Goal: Information Seeking & Learning: Learn about a topic

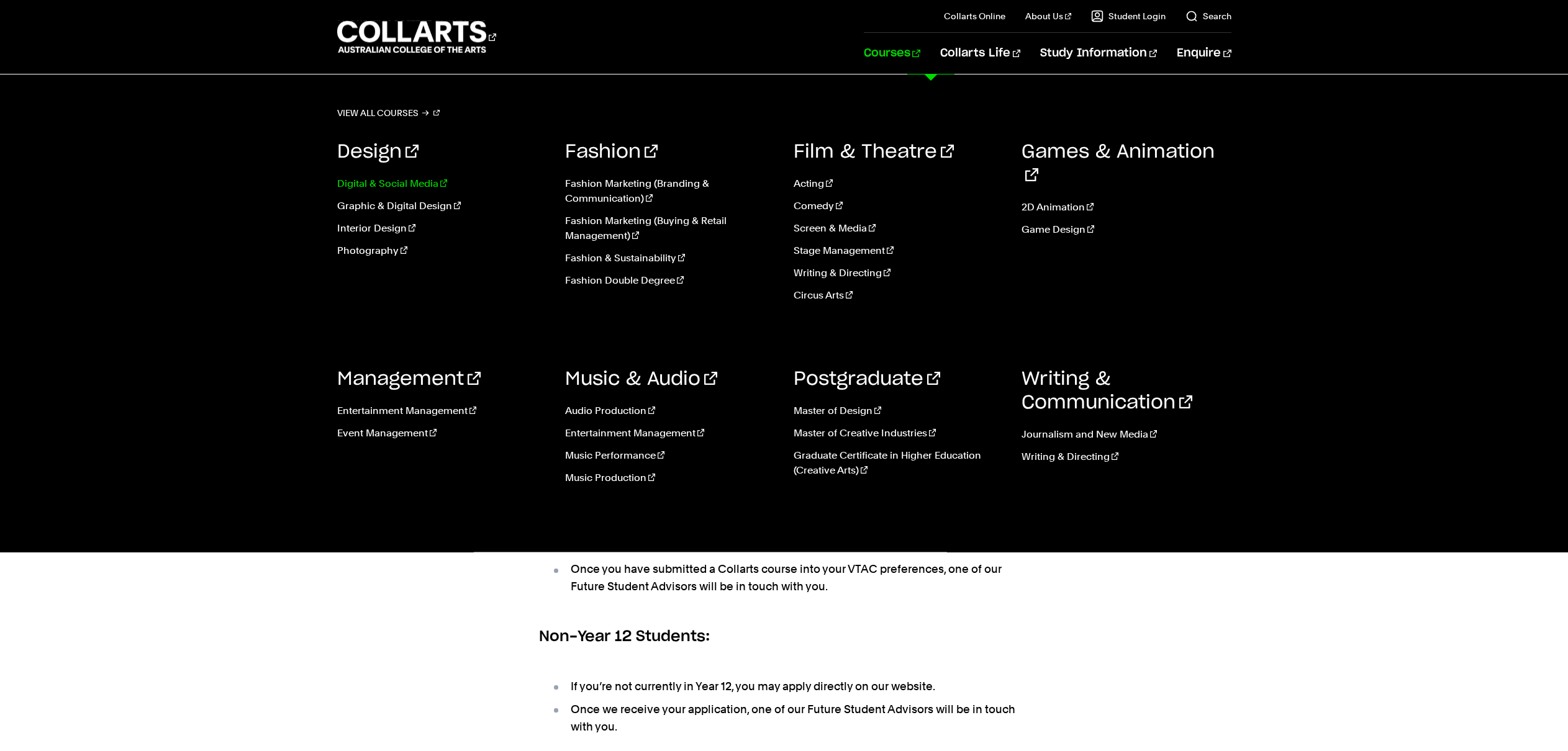
click at [408, 185] on link "Digital & Social Media" at bounding box center [442, 184] width 210 height 15
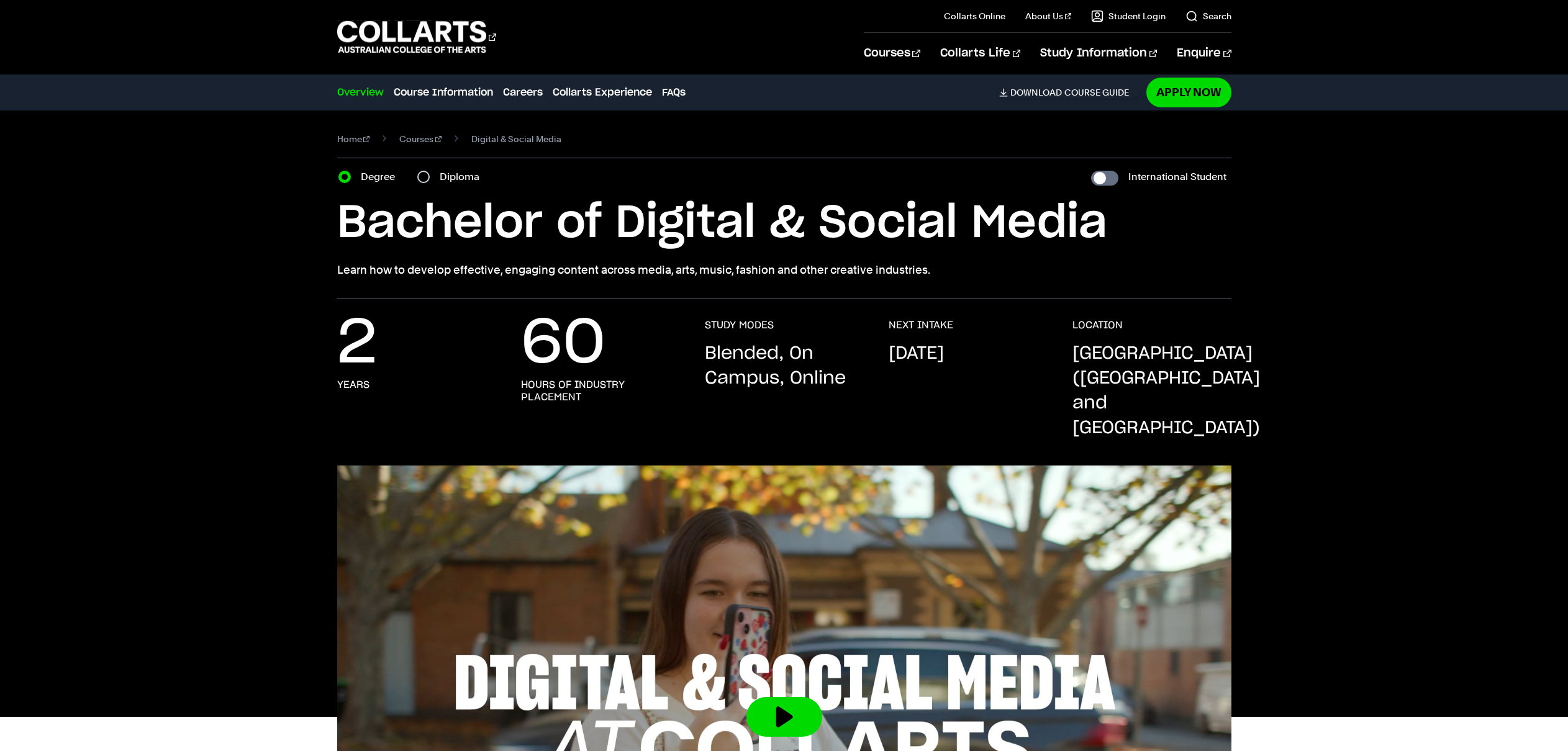
drag, startPoint x: 921, startPoint y: 276, endPoint x: 245, endPoint y: 277, distance: 676.0
click at [243, 275] on div "Home Courses Digital & Social Media Course variant Degree Diploma International…" at bounding box center [784, 204] width 1161 height 188
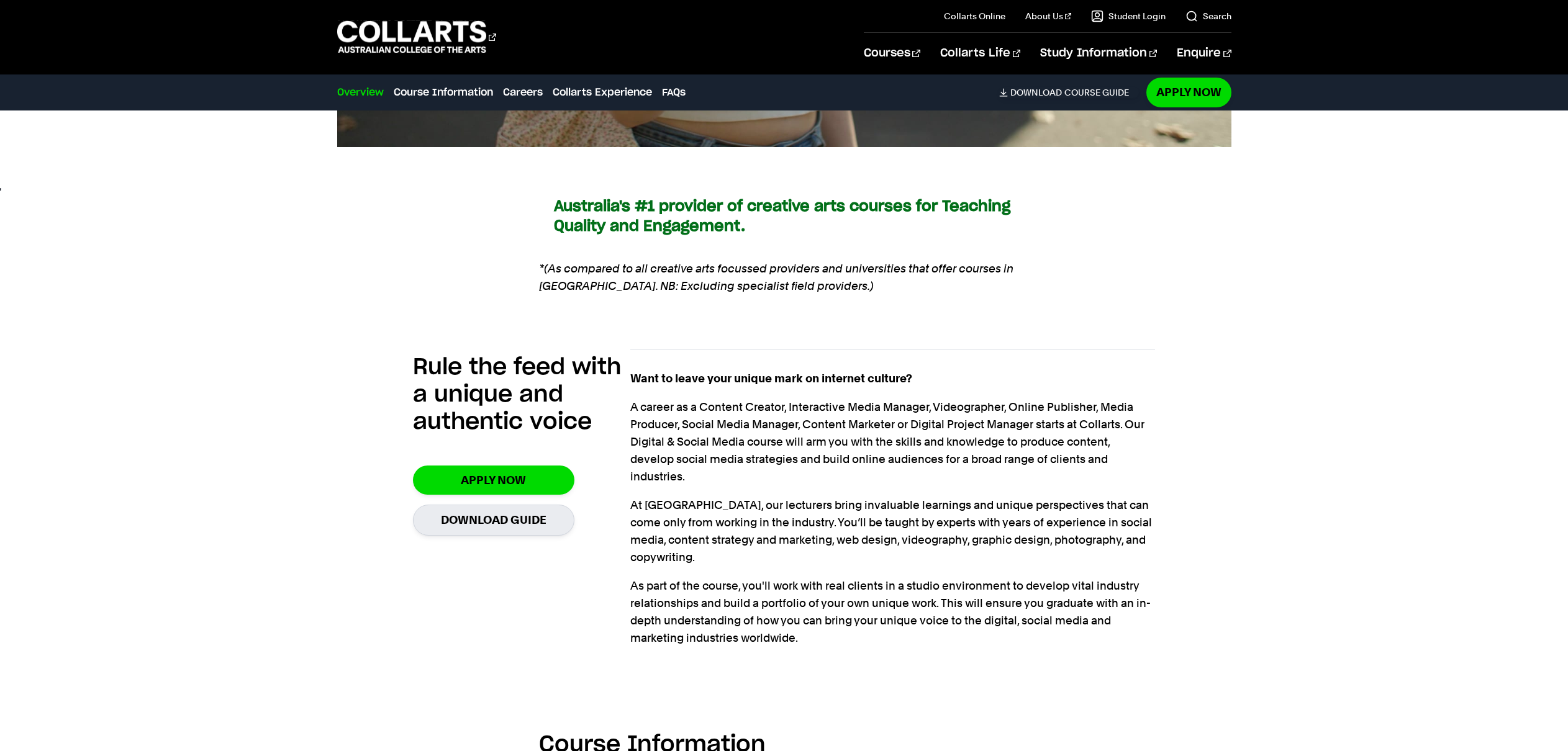
scroll to position [826, 0]
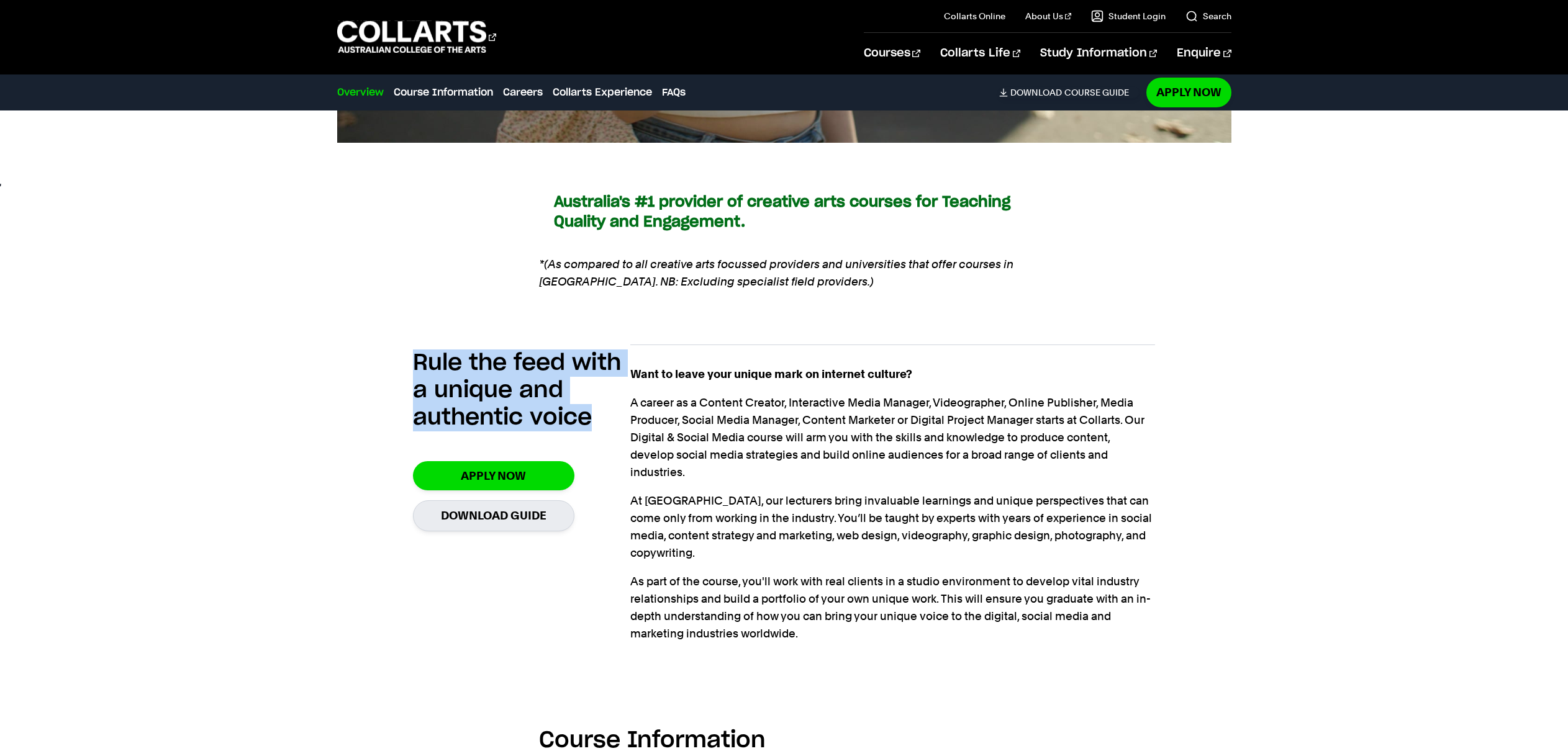
drag, startPoint x: 582, startPoint y: 399, endPoint x: 499, endPoint y: 355, distance: 93.9
click at [403, 335] on div "Rule the feed with a unique and authentic voice Apply Now Download Guide Want t…" at bounding box center [784, 496] width 894 height 344
copy h2 "Rule the feed with a unique and authentic voice"
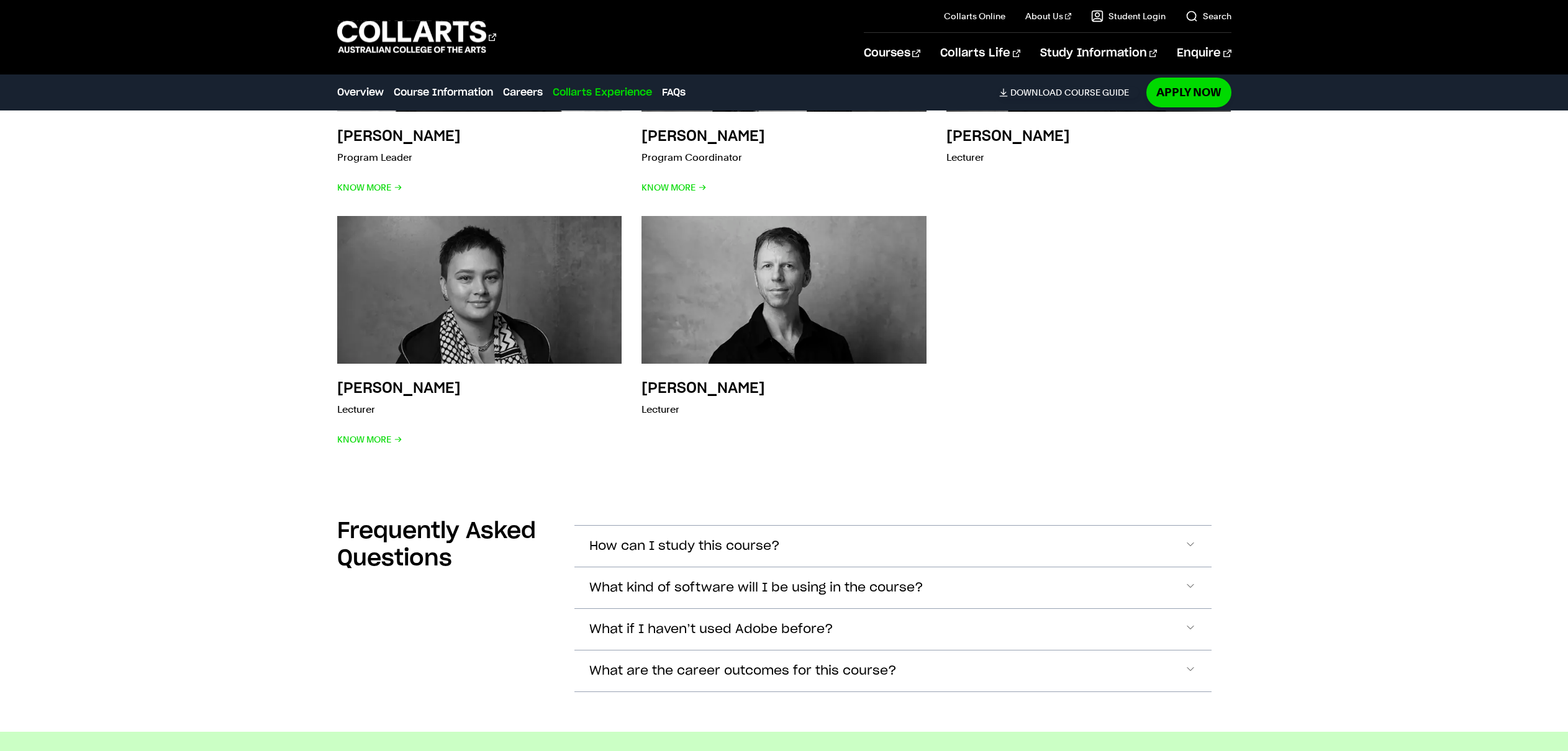
scroll to position [3995, 0]
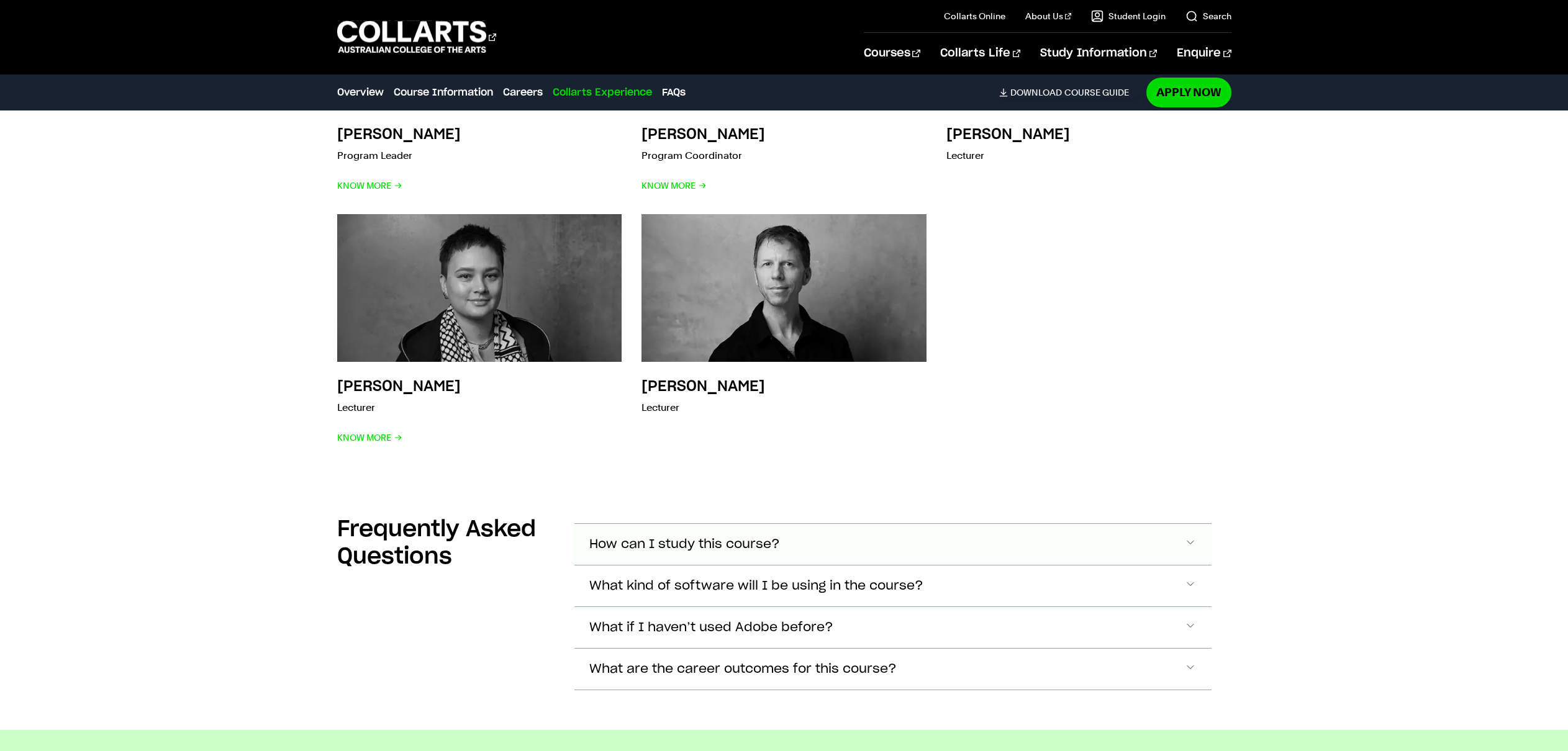
click at [691, 538] on span "How can I study this course?" at bounding box center [684, 545] width 191 height 14
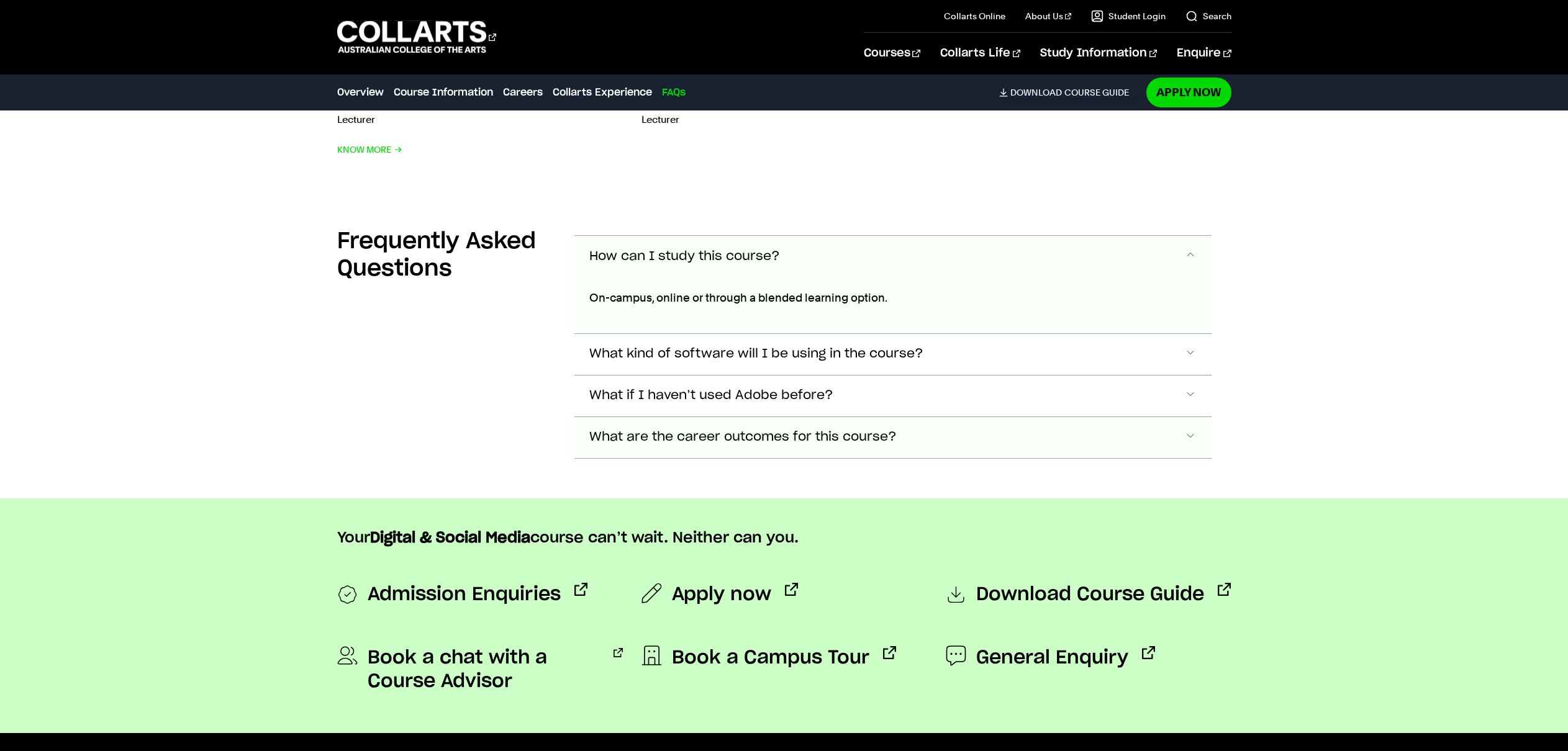
scroll to position [4275, 0]
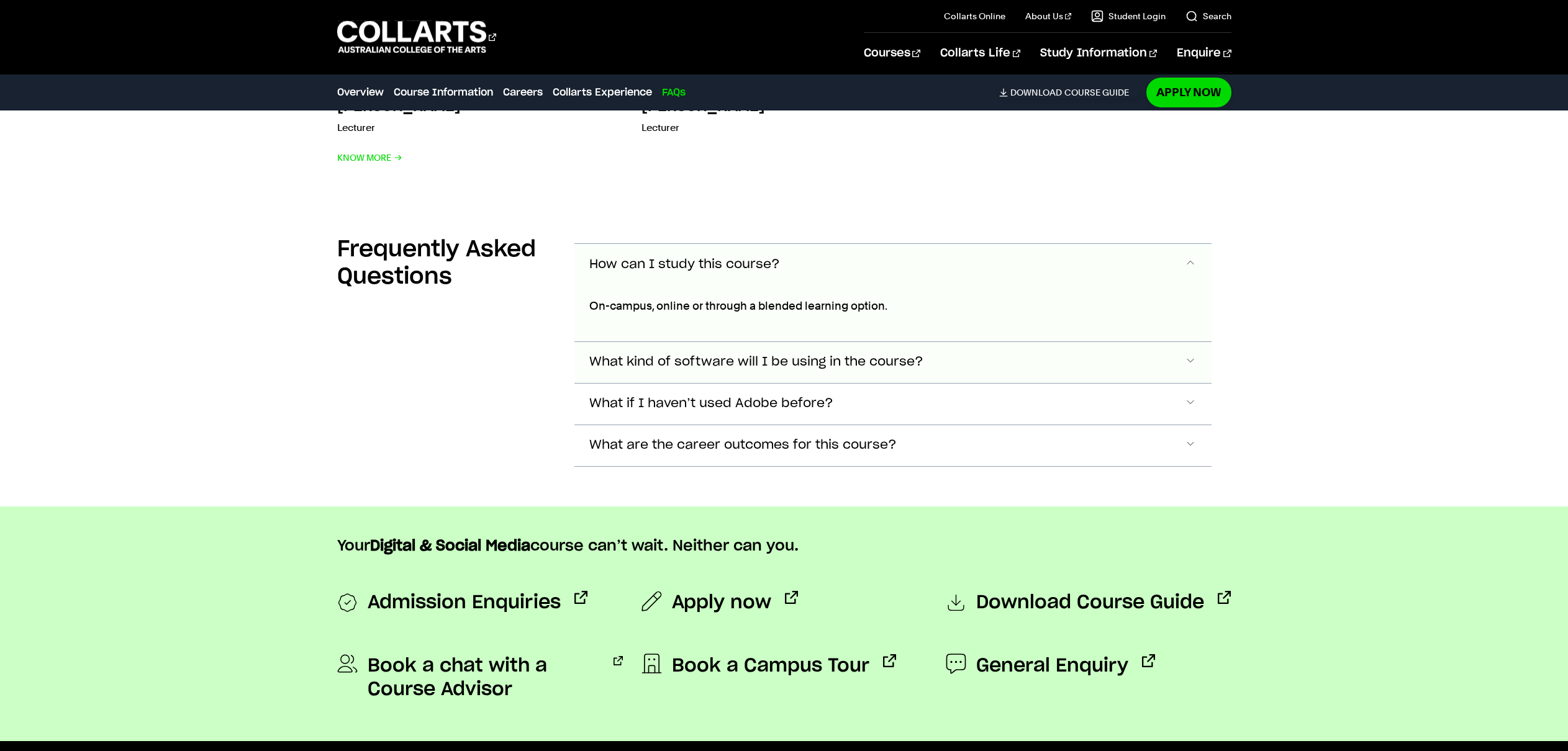
click at [629, 342] on button "What kind of software will I be using in the course?" at bounding box center [893, 362] width 637 height 41
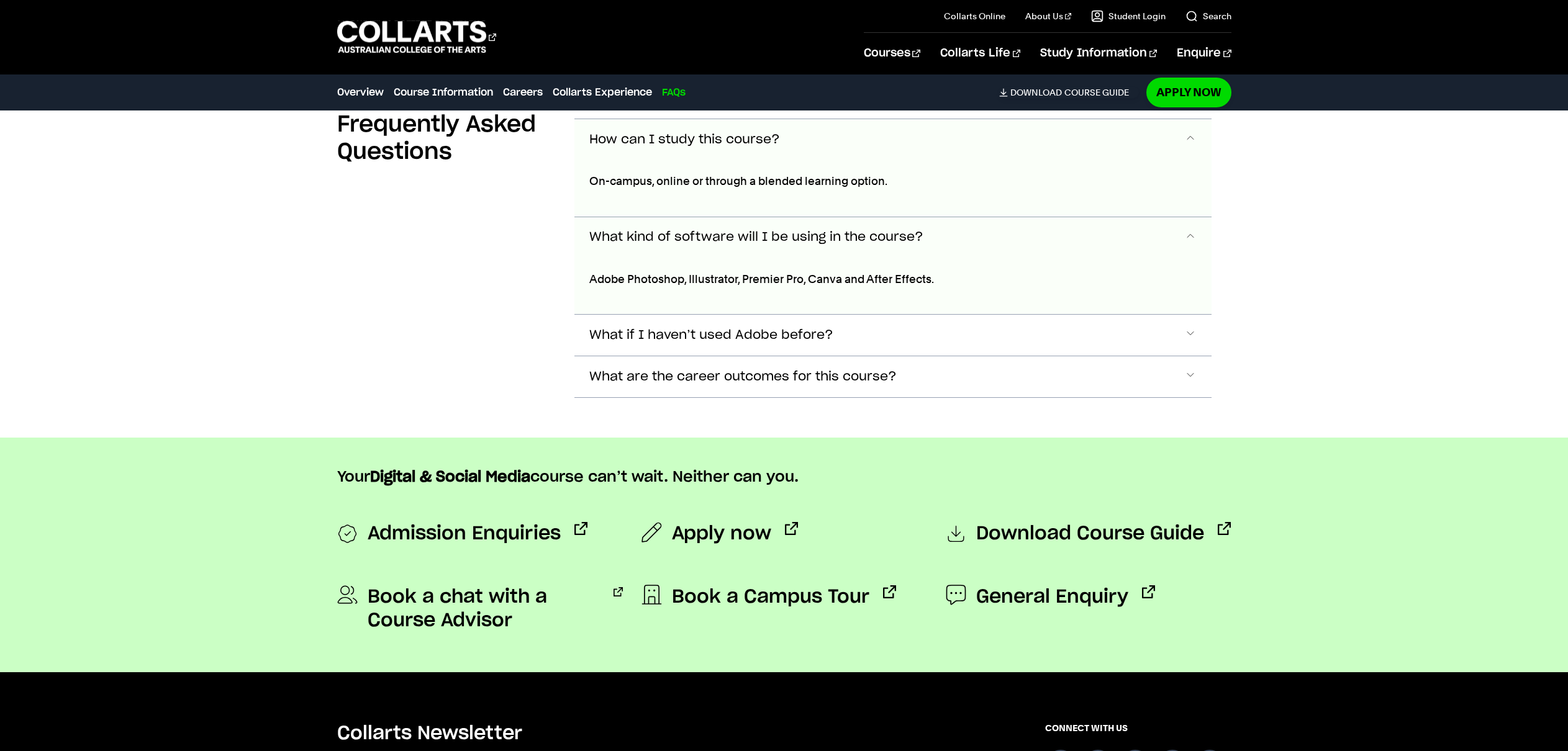
click at [639, 329] on span "What if I haven’t used Adobe before?" at bounding box center [710, 335] width 244 height 14
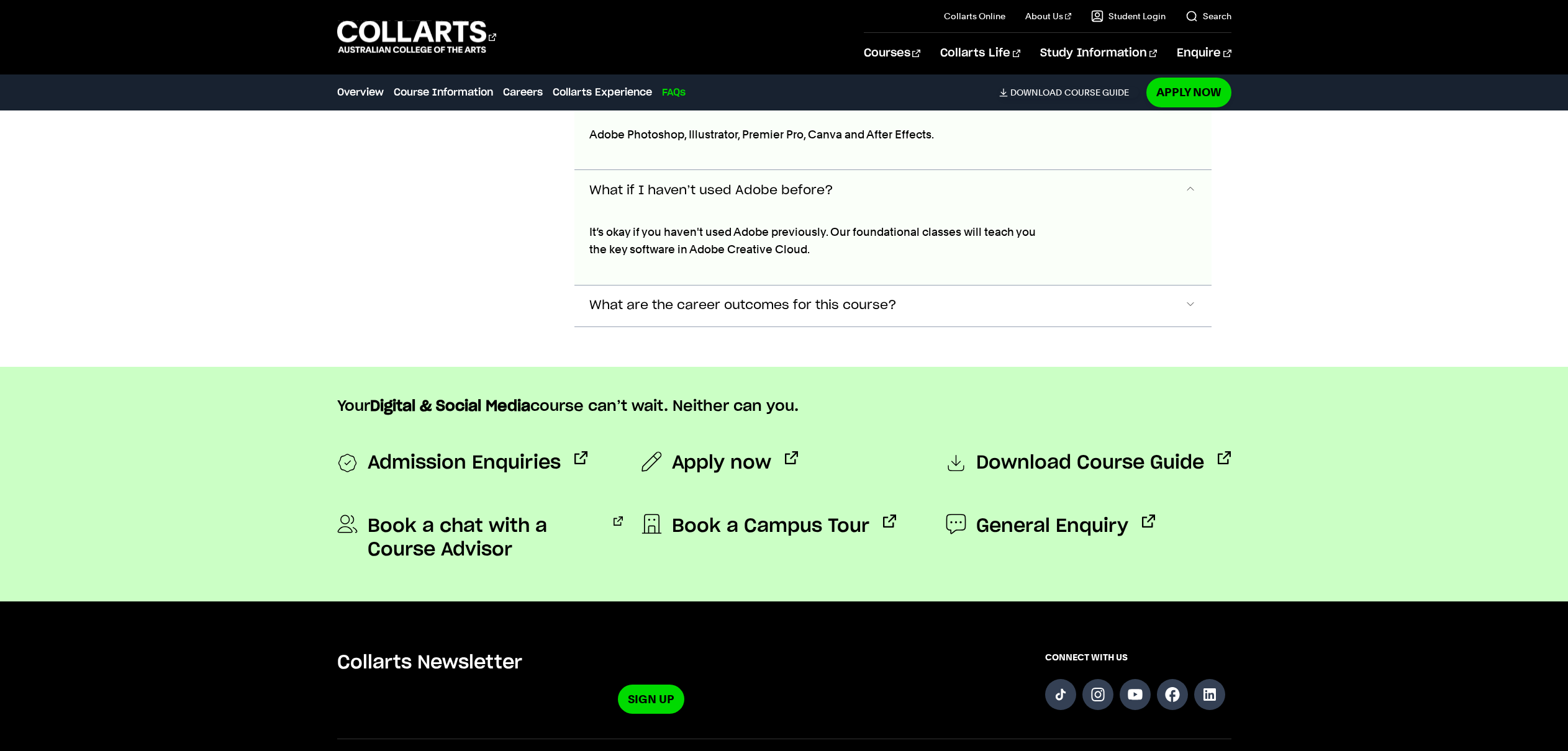
click at [677, 286] on button "What are the career outcomes for this course?" at bounding box center [893, 306] width 637 height 41
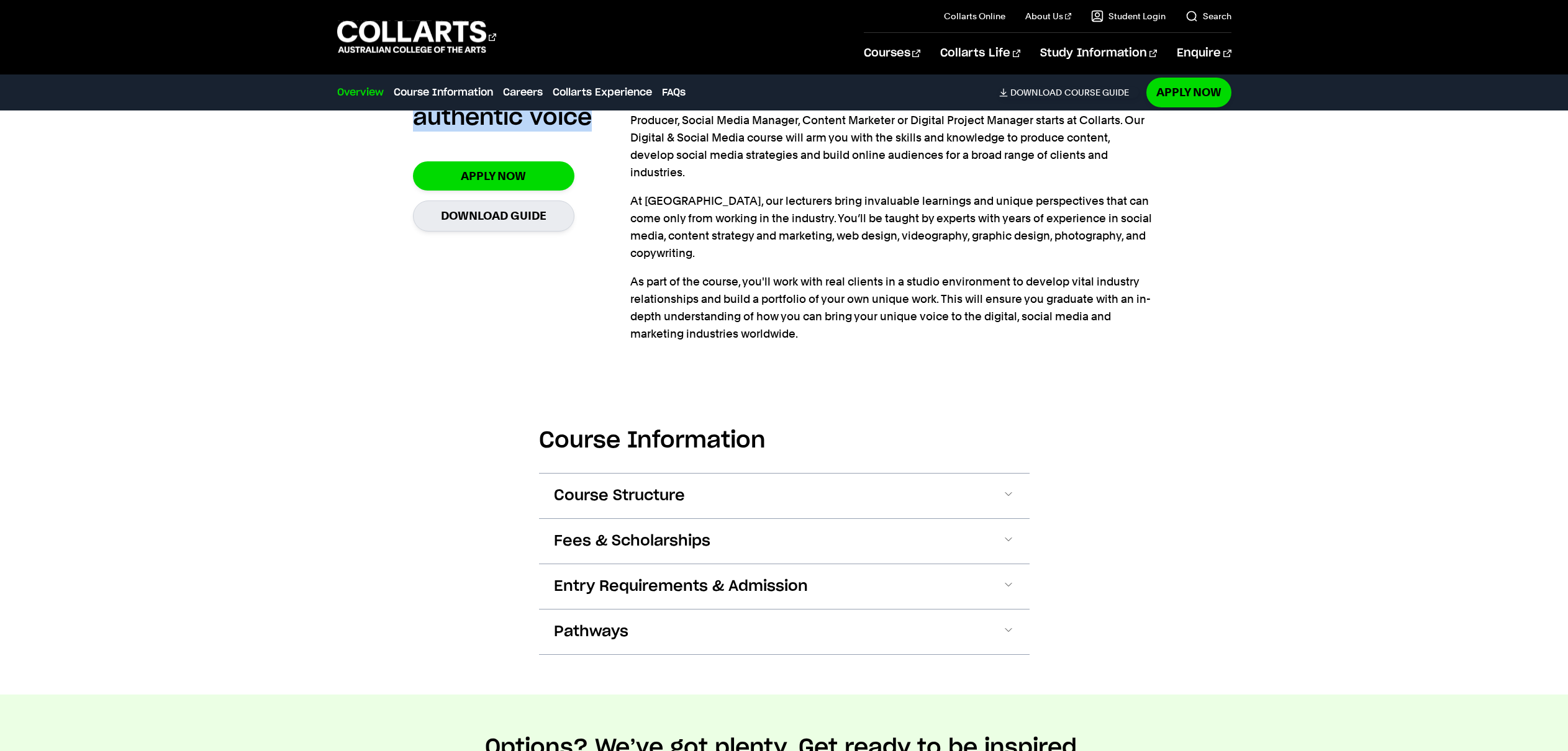
scroll to position [0, 0]
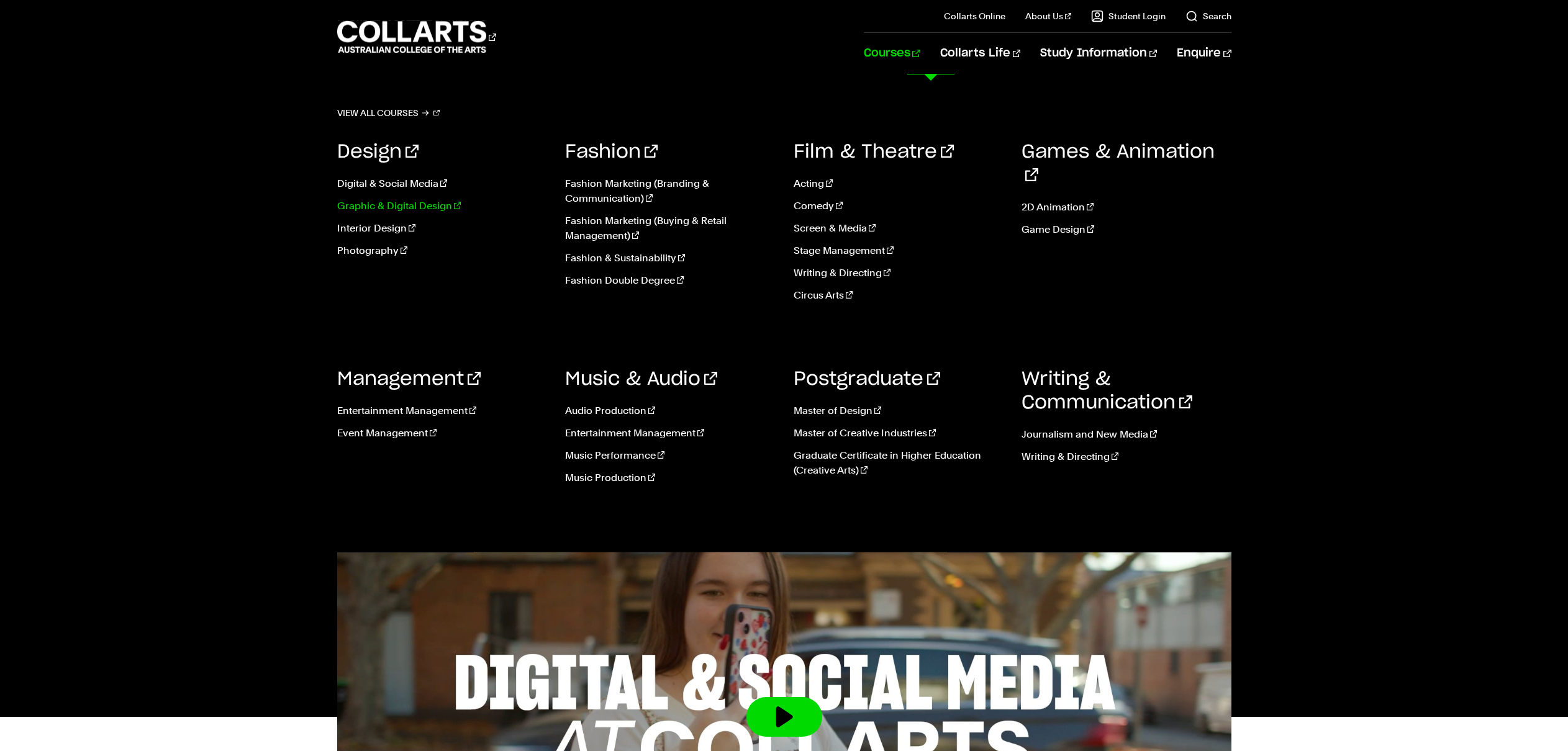
click at [383, 202] on link "Graphic & Digital Design" at bounding box center [442, 206] width 210 height 15
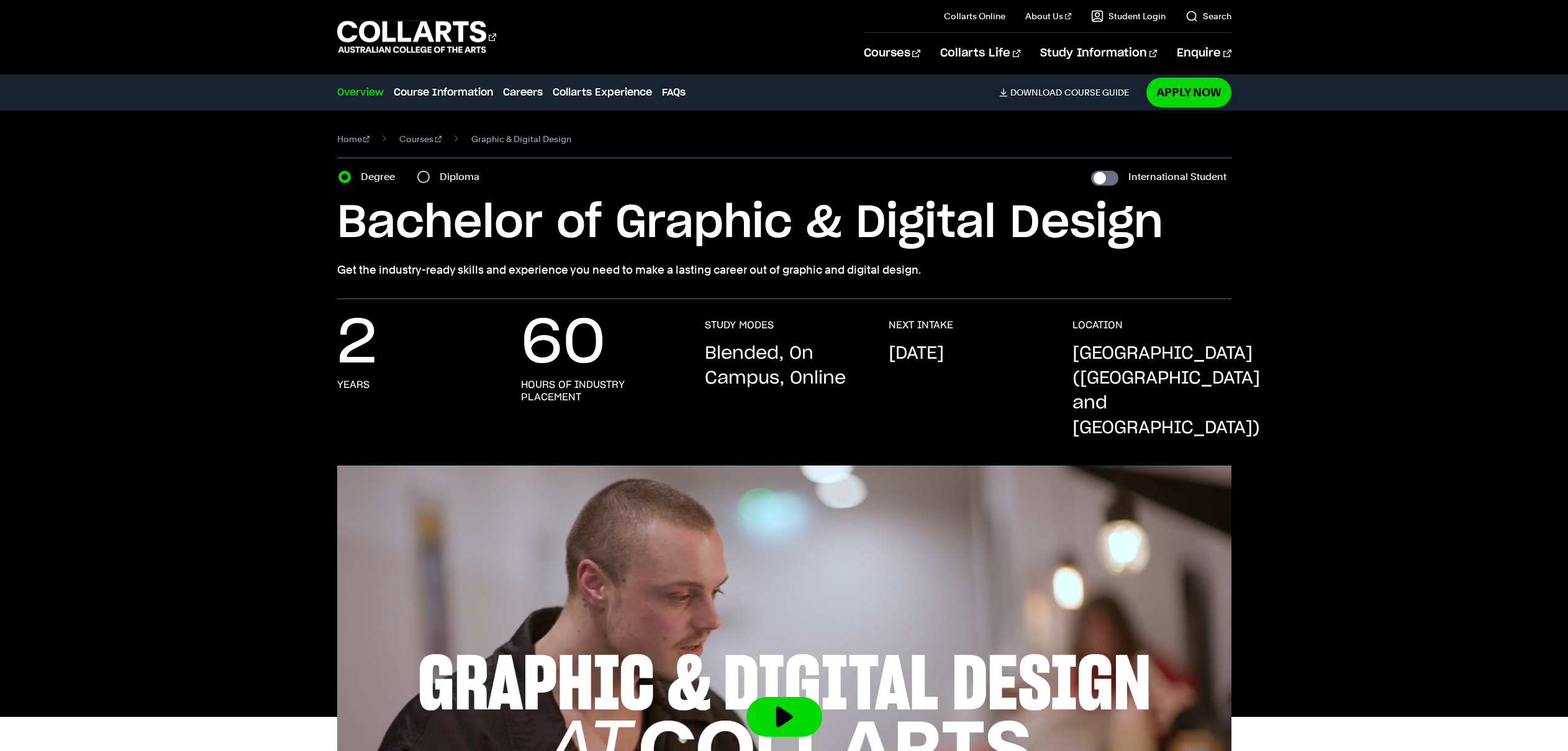
drag, startPoint x: 664, startPoint y: 260, endPoint x: 299, endPoint y: 266, distance: 365.0
click at [300, 266] on div "Home Courses Graphic & Digital Design Course variant Degree Diploma Internation…" at bounding box center [784, 204] width 1161 height 188
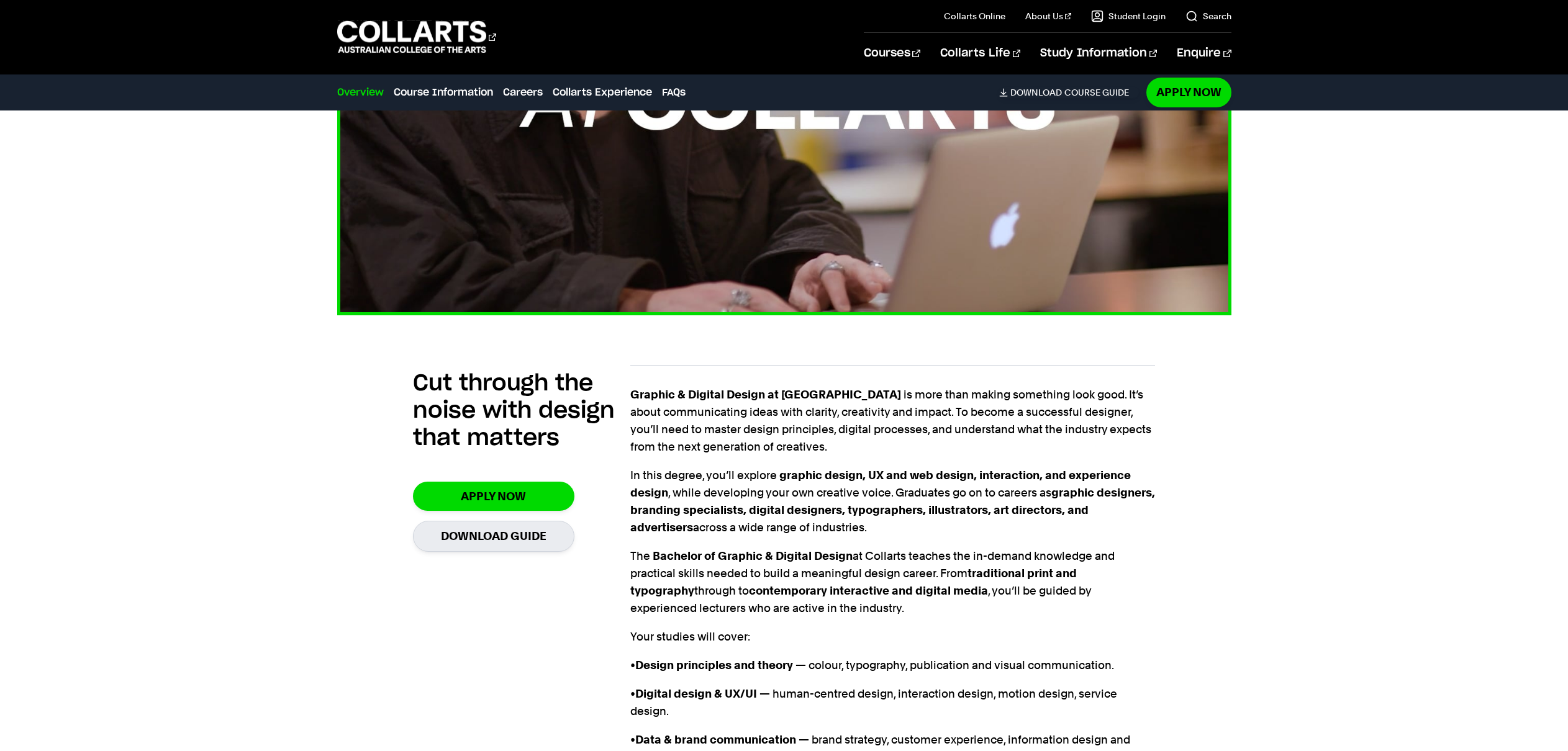
scroll to position [656, 0]
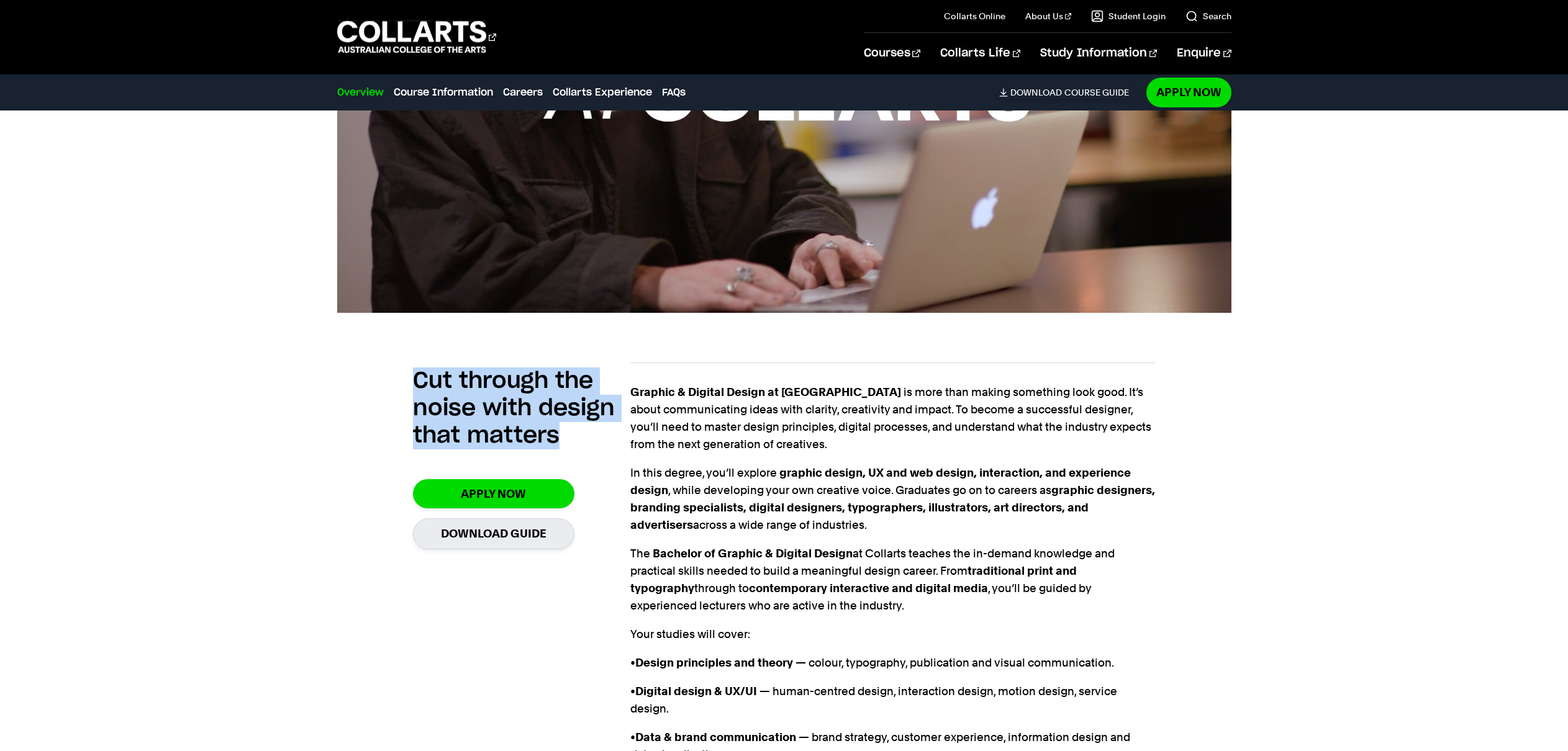
drag, startPoint x: 569, startPoint y: 420, endPoint x: 409, endPoint y: 358, distance: 171.6
click at [410, 358] on div "Cut through the noise with design that matters Apply Now Download Guide Graphic…" at bounding box center [784, 621] width 894 height 556
copy h2 "Cut through the noise with design that matters"
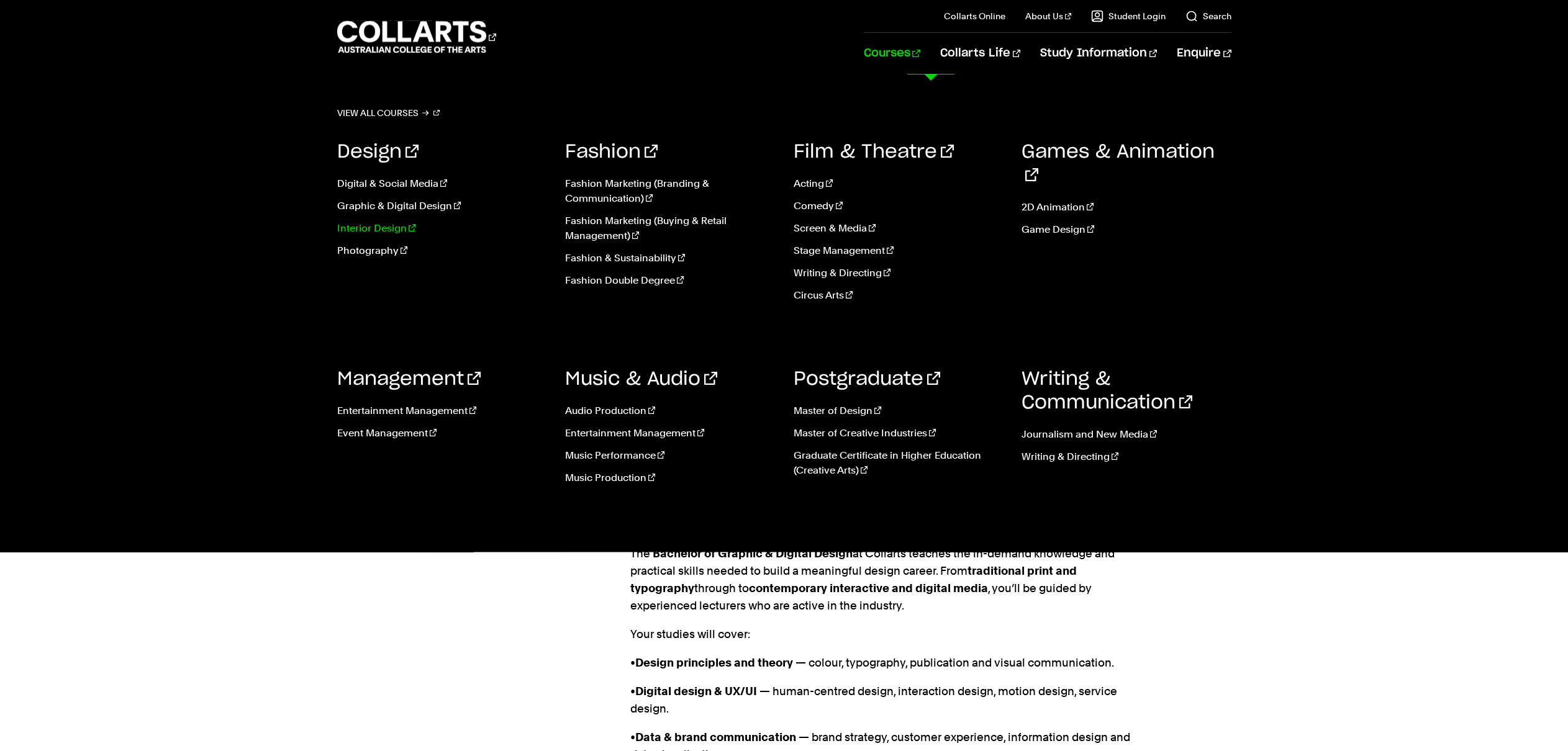
click at [391, 233] on link "Interior Design" at bounding box center [442, 228] width 210 height 15
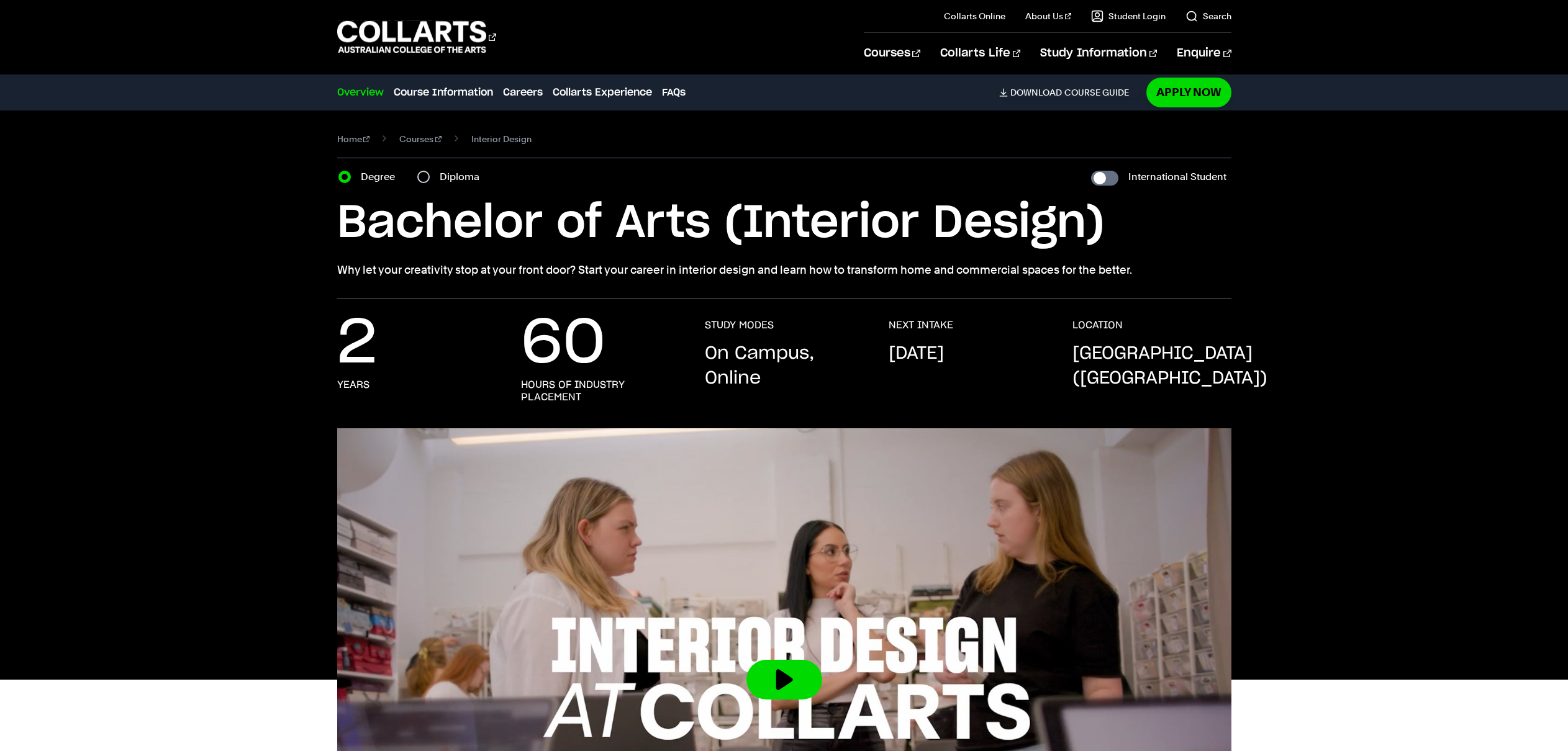
drag, startPoint x: 1159, startPoint y: 267, endPoint x: 313, endPoint y: 266, distance: 846.0
click at [314, 265] on div "Home Courses Interior Design Course variant Degree Diploma International Studen…" at bounding box center [784, 204] width 1161 height 188
copy p "Why let your creativity stop at your front door? Start your career in interior …"
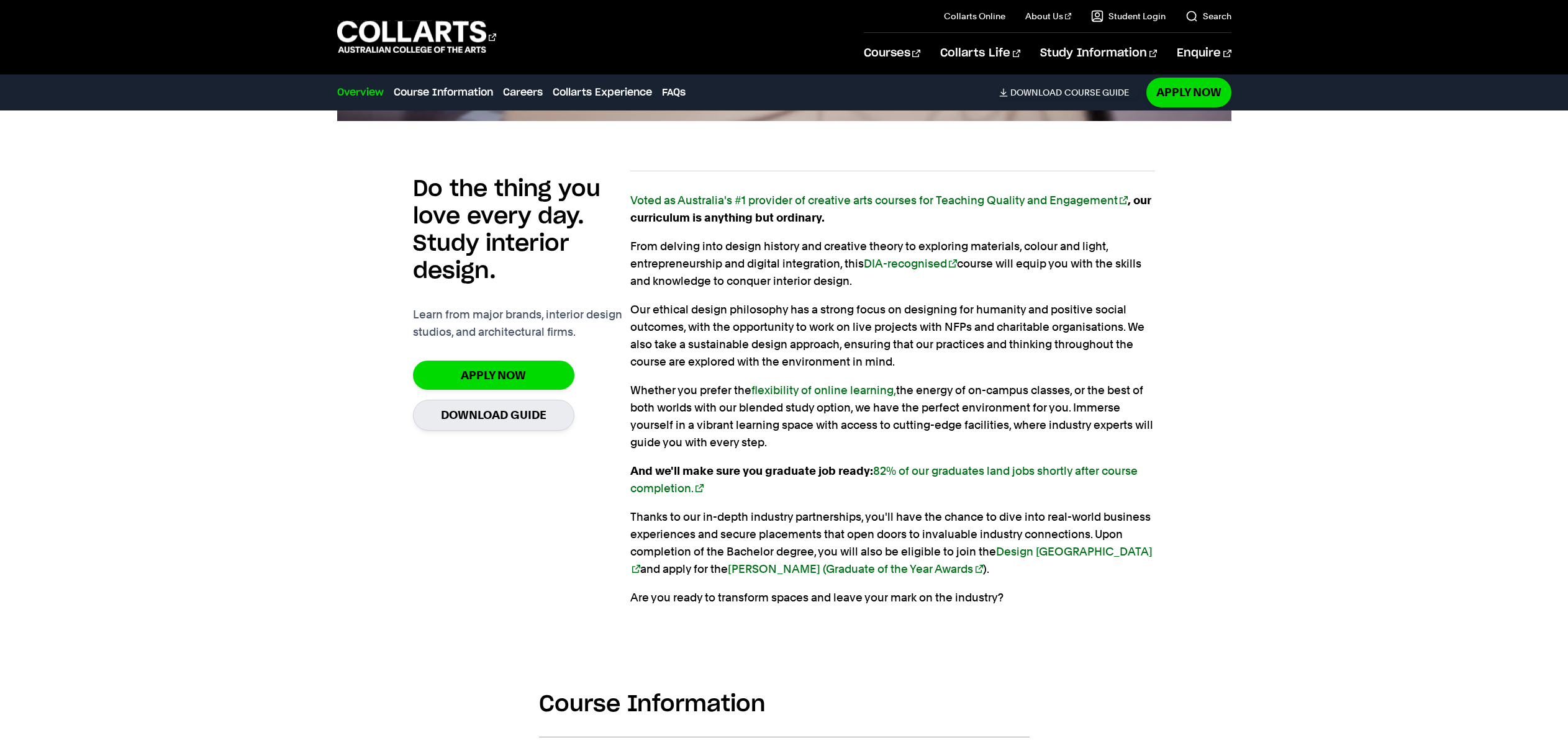
scroll to position [808, 0]
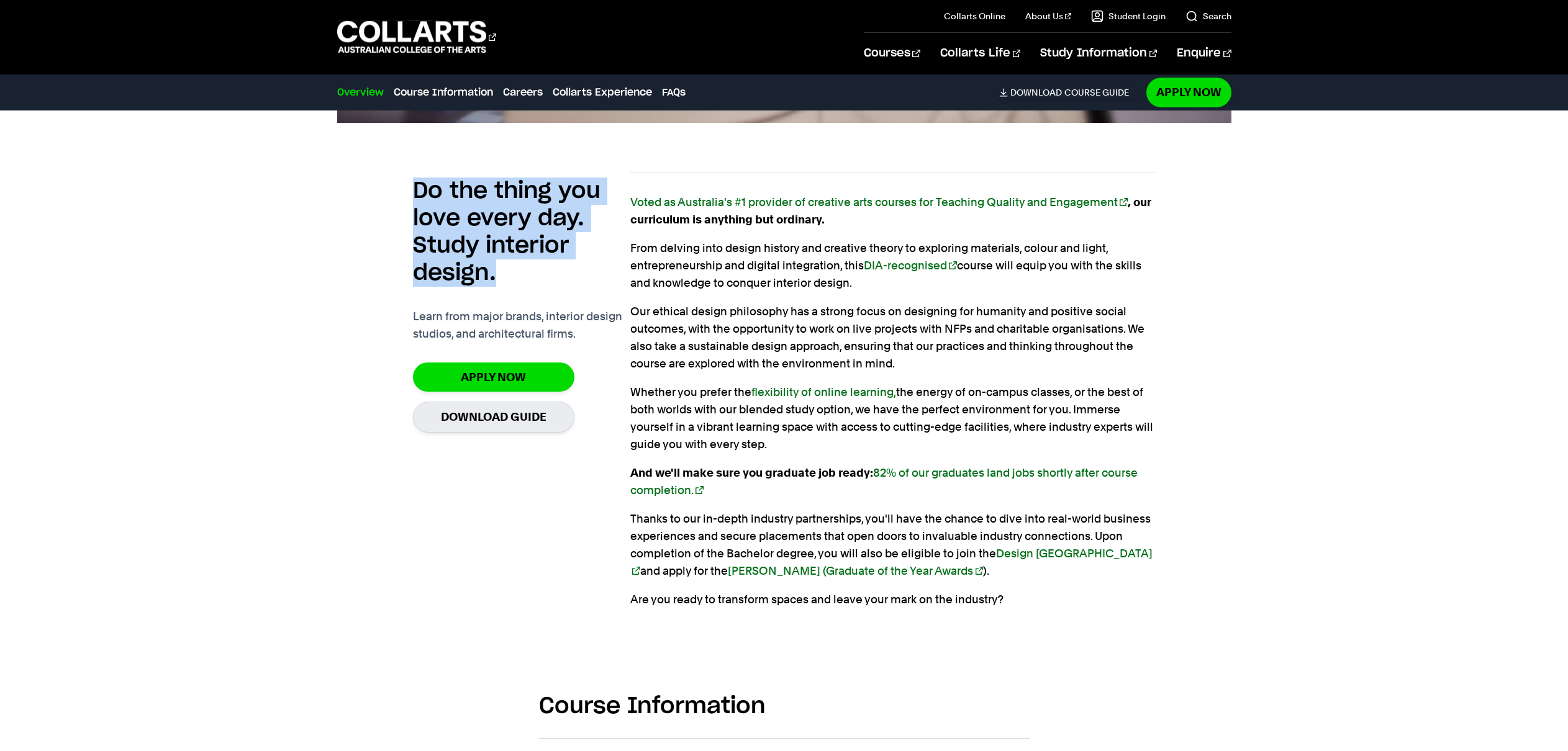
drag, startPoint x: 486, startPoint y: 283, endPoint x: 376, endPoint y: 188, distance: 145.3
click at [376, 188] on div "Do the thing you love every day. Study interior design. Learn from major brands…" at bounding box center [784, 393] width 894 height 482
copy h2 "Do the thing you love every day. Study interior design."
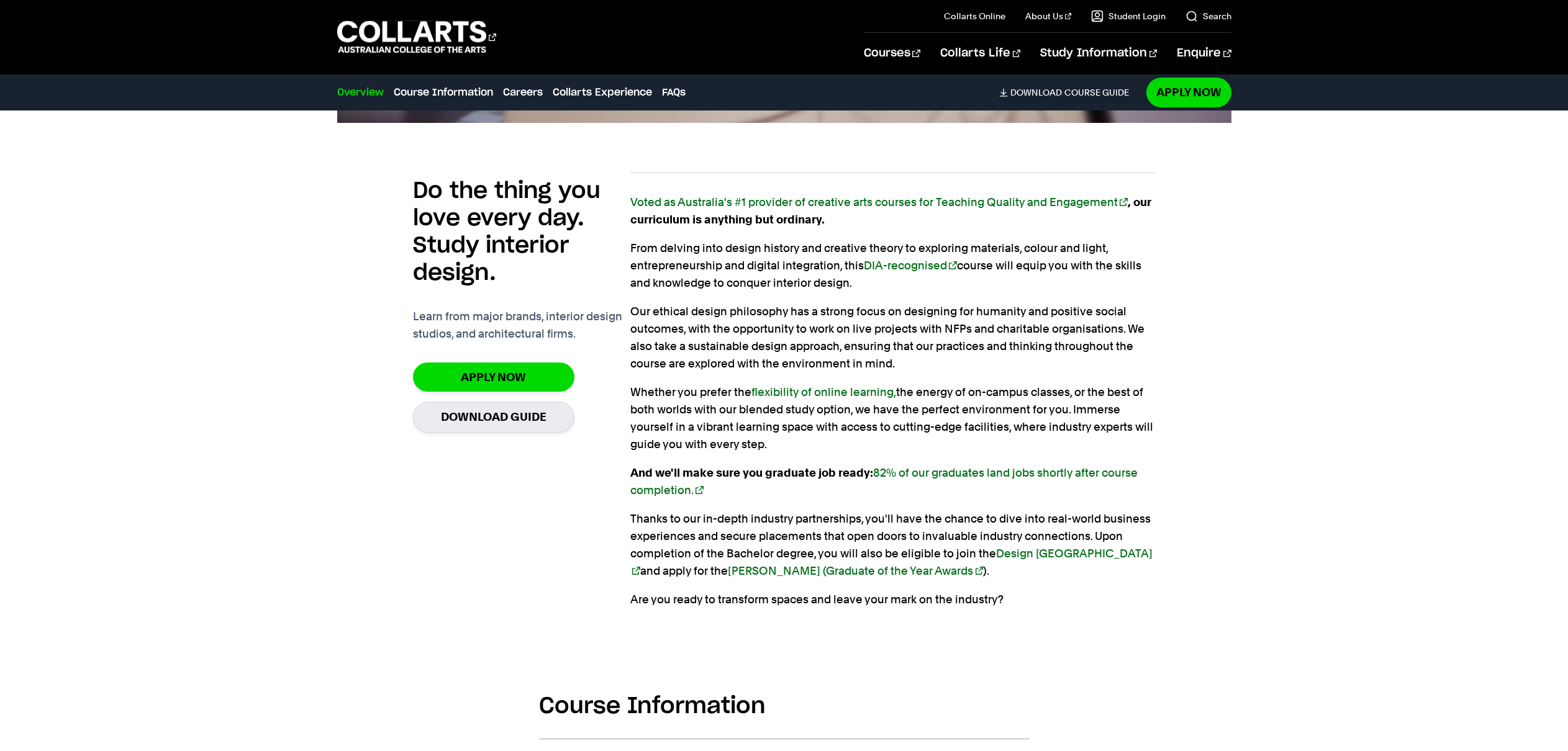
click at [832, 410] on p "Whether you prefer the flexibility of online learning, the energy of on-campus …" at bounding box center [893, 418] width 525 height 70
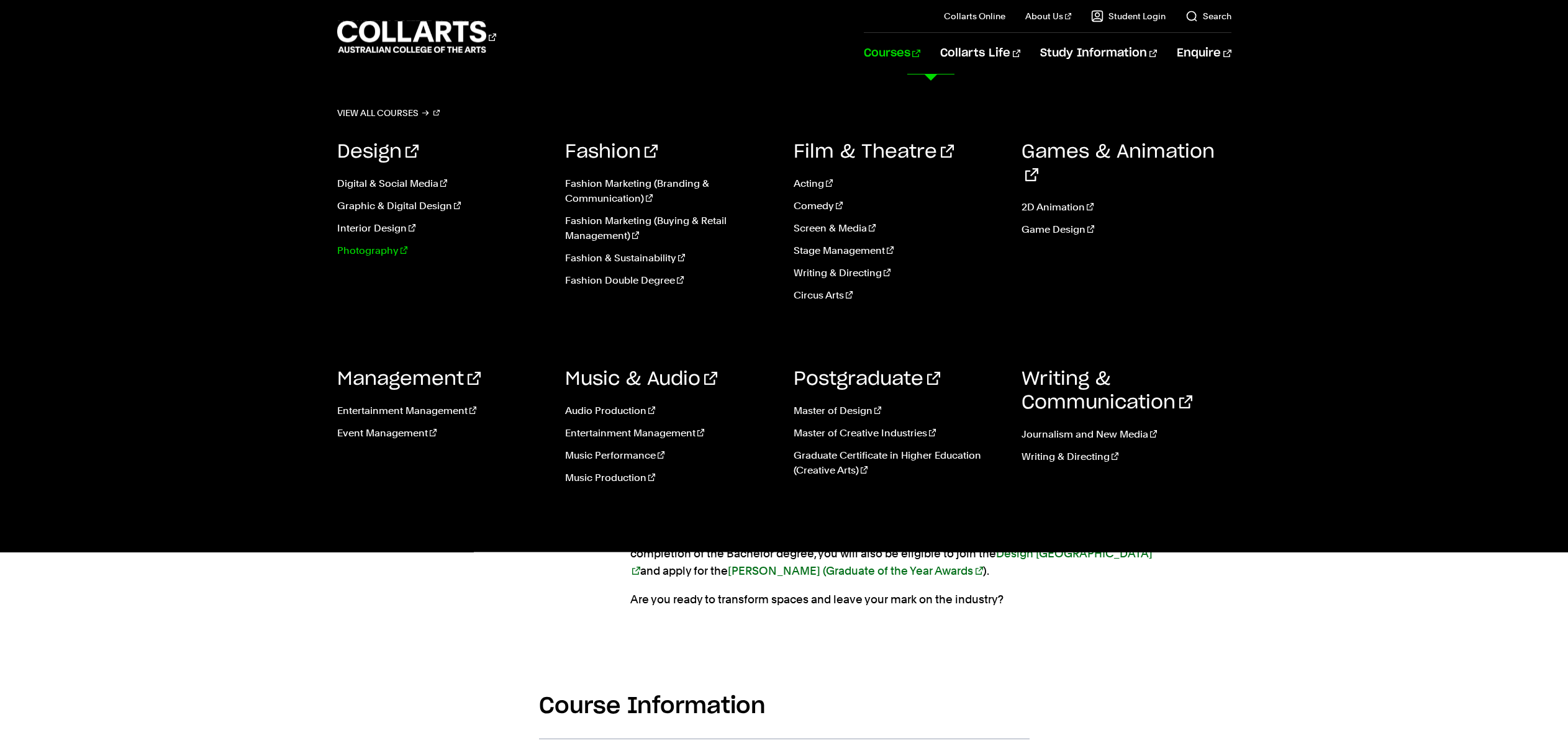
click at [374, 253] on link "Photography" at bounding box center [442, 251] width 210 height 15
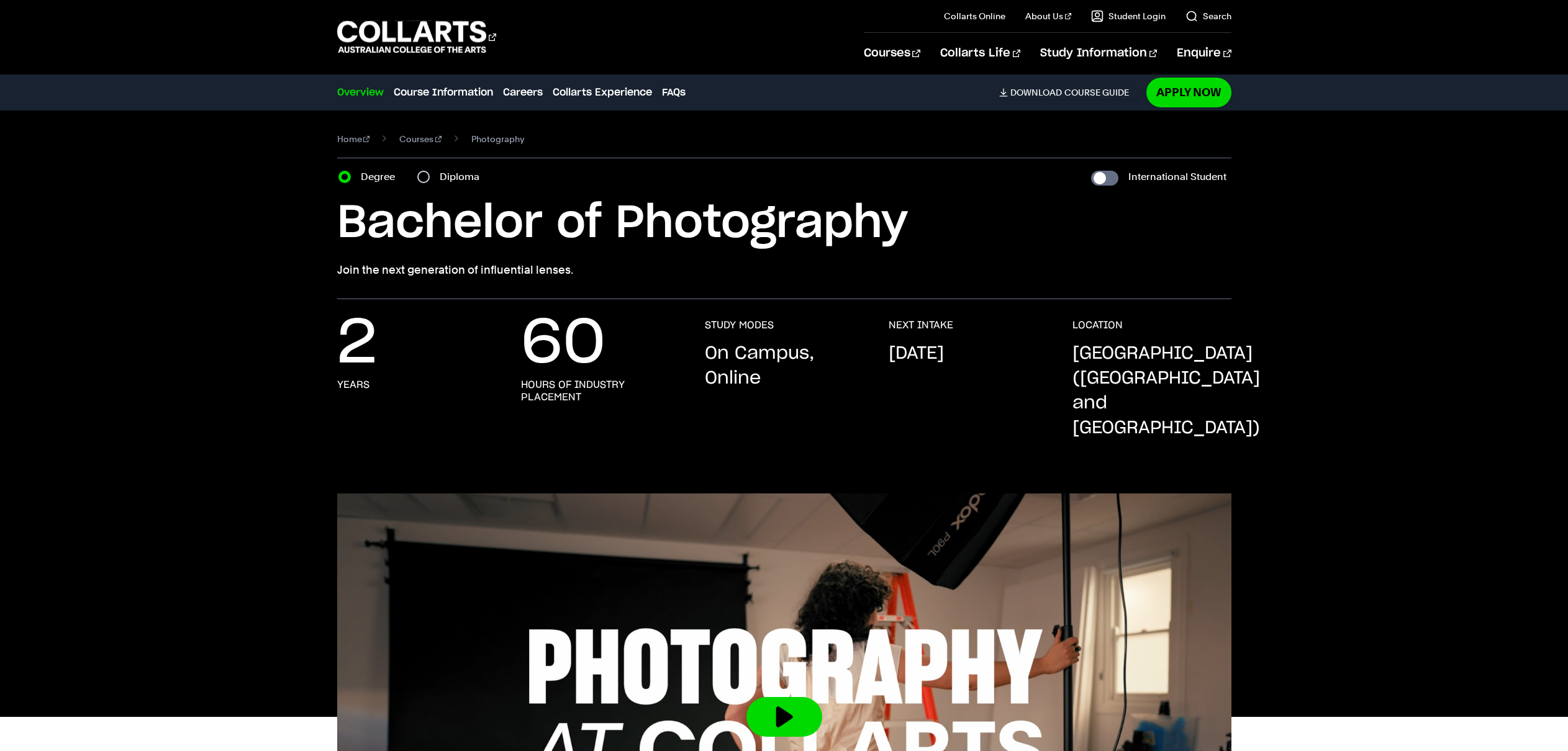
drag, startPoint x: 591, startPoint y: 277, endPoint x: 330, endPoint y: 277, distance: 261.0
click at [330, 277] on div "Home Courses Photography Course variant Degree Diploma International Student Ba…" at bounding box center [784, 204] width 1161 height 188
copy p "Join the next generation of influential lenses."
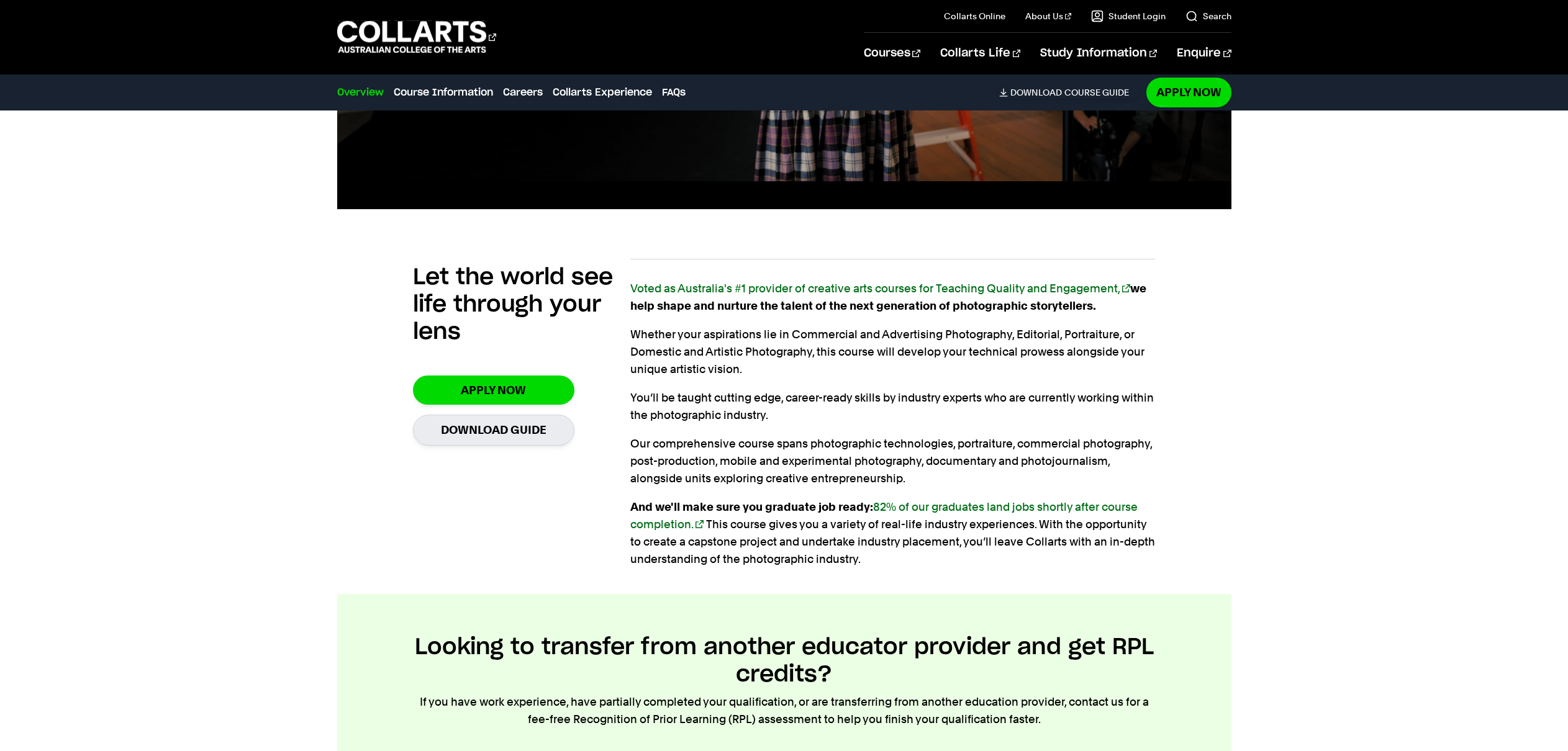
scroll to position [758, 0]
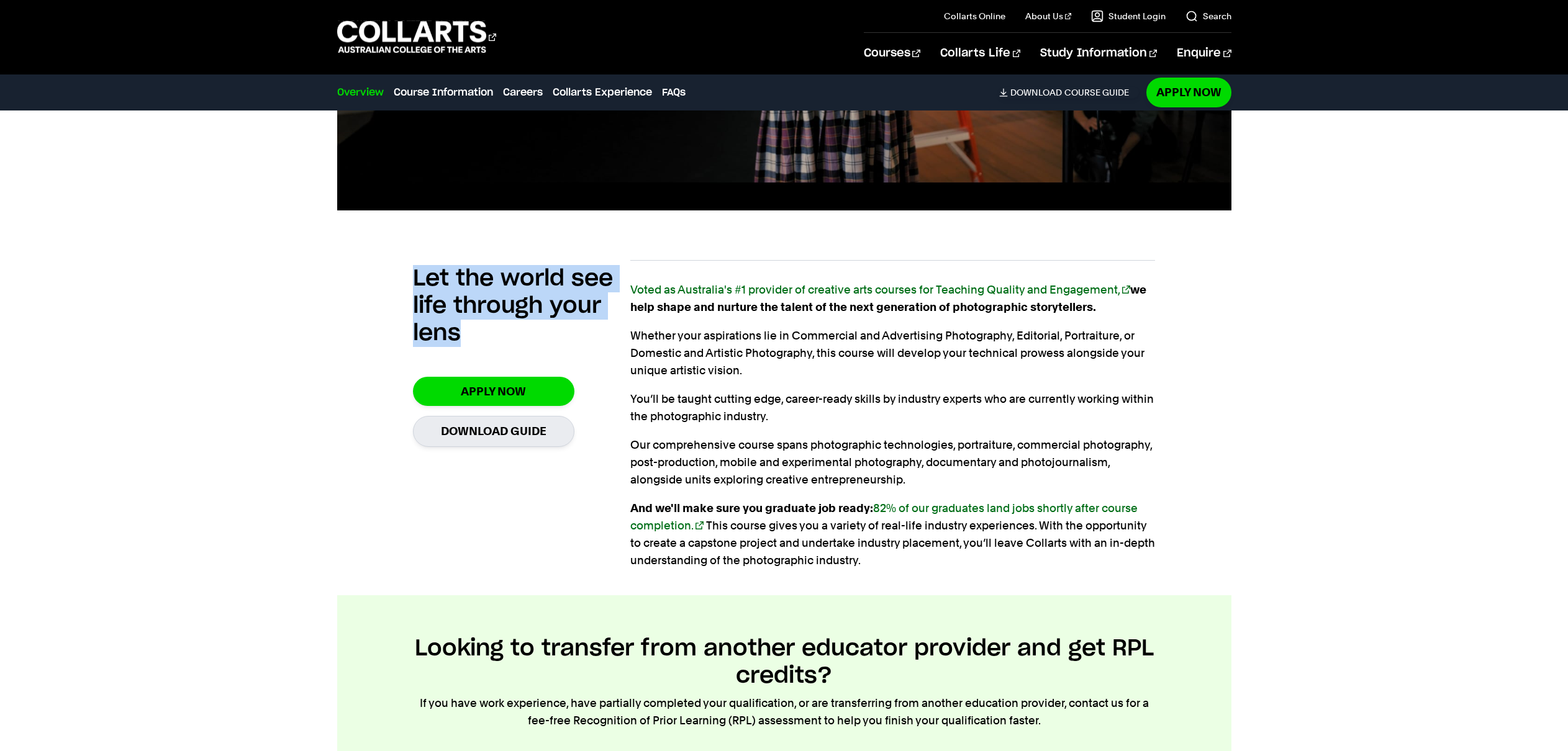
drag, startPoint x: 467, startPoint y: 311, endPoint x: 384, endPoint y: 260, distance: 97.4
click at [384, 260] on div "Let the world see life through your lens Apply Now Download Guide Voted as Aust…" at bounding box center [784, 418] width 894 height 355
copy h2 "Let the world see life through your lens"
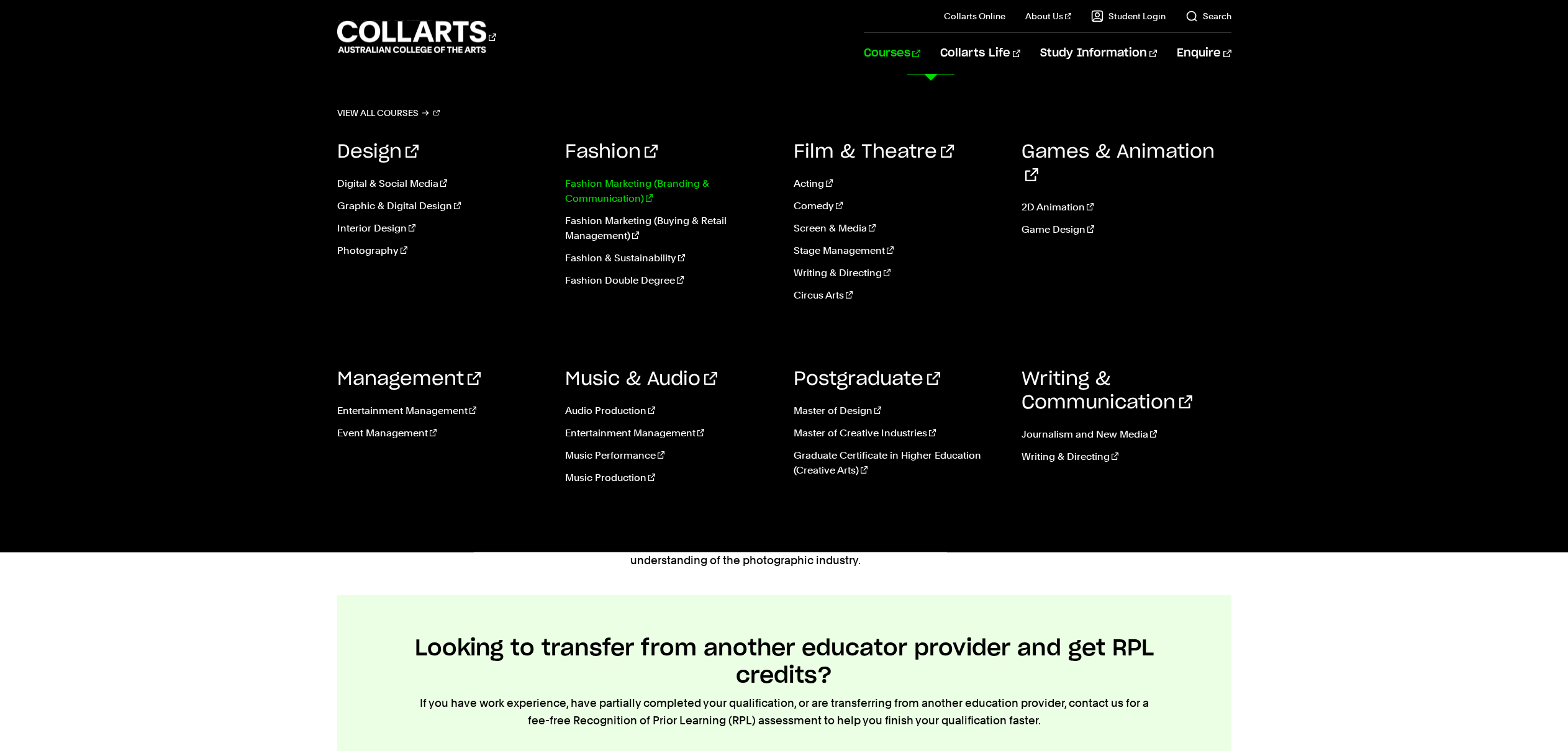
click at [576, 188] on link "Fashion Marketing (Branding & Communication)" at bounding box center [670, 191] width 210 height 30
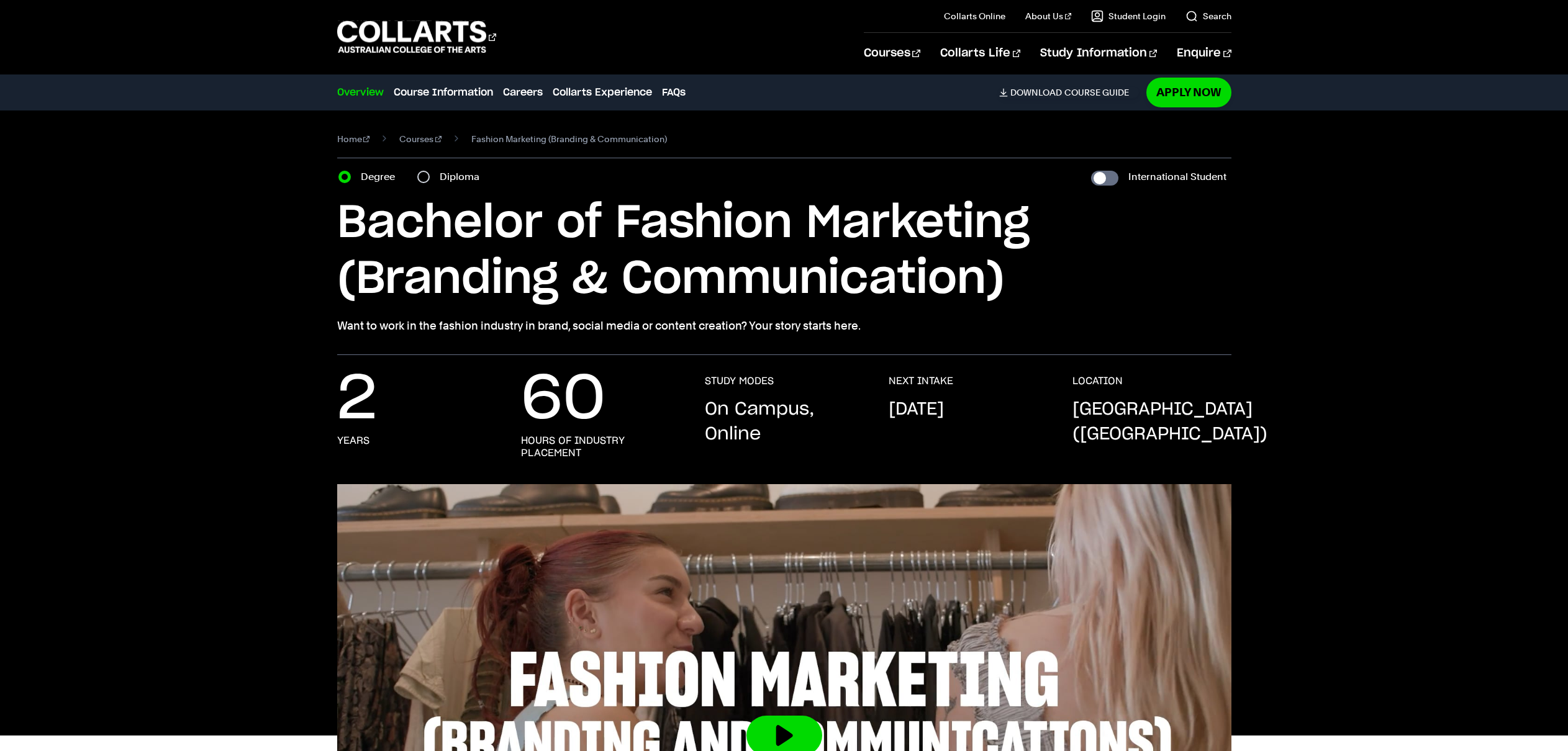
drag, startPoint x: 900, startPoint y: 340, endPoint x: 338, endPoint y: 324, distance: 562.2
click at [333, 324] on div "Home Courses Fashion Marketing (Branding & Communication) Course variant Degree…" at bounding box center [784, 233] width 1161 height 244
copy p "Want to work in the fashion industry in brand, social media or content creation…"
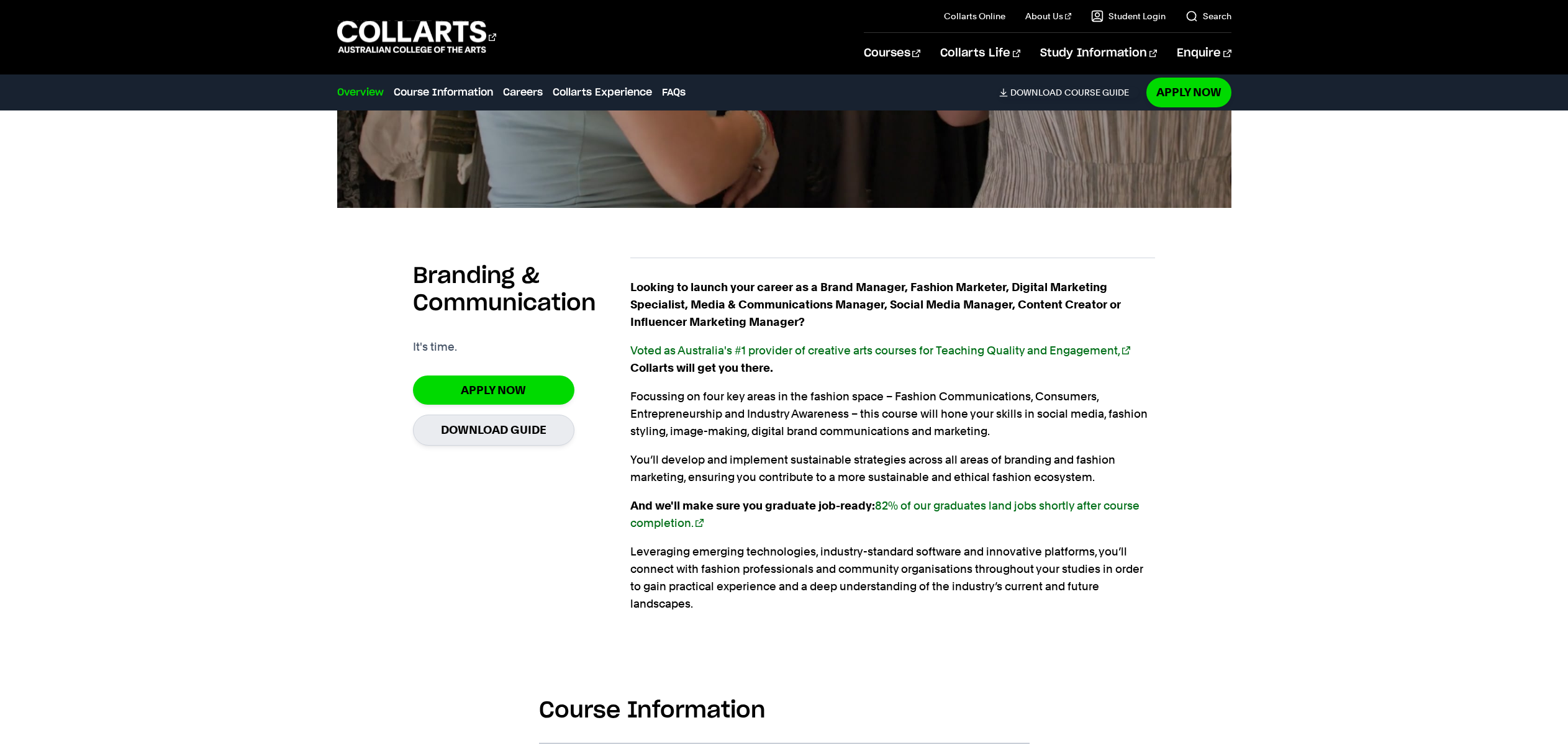
scroll to position [783, 0]
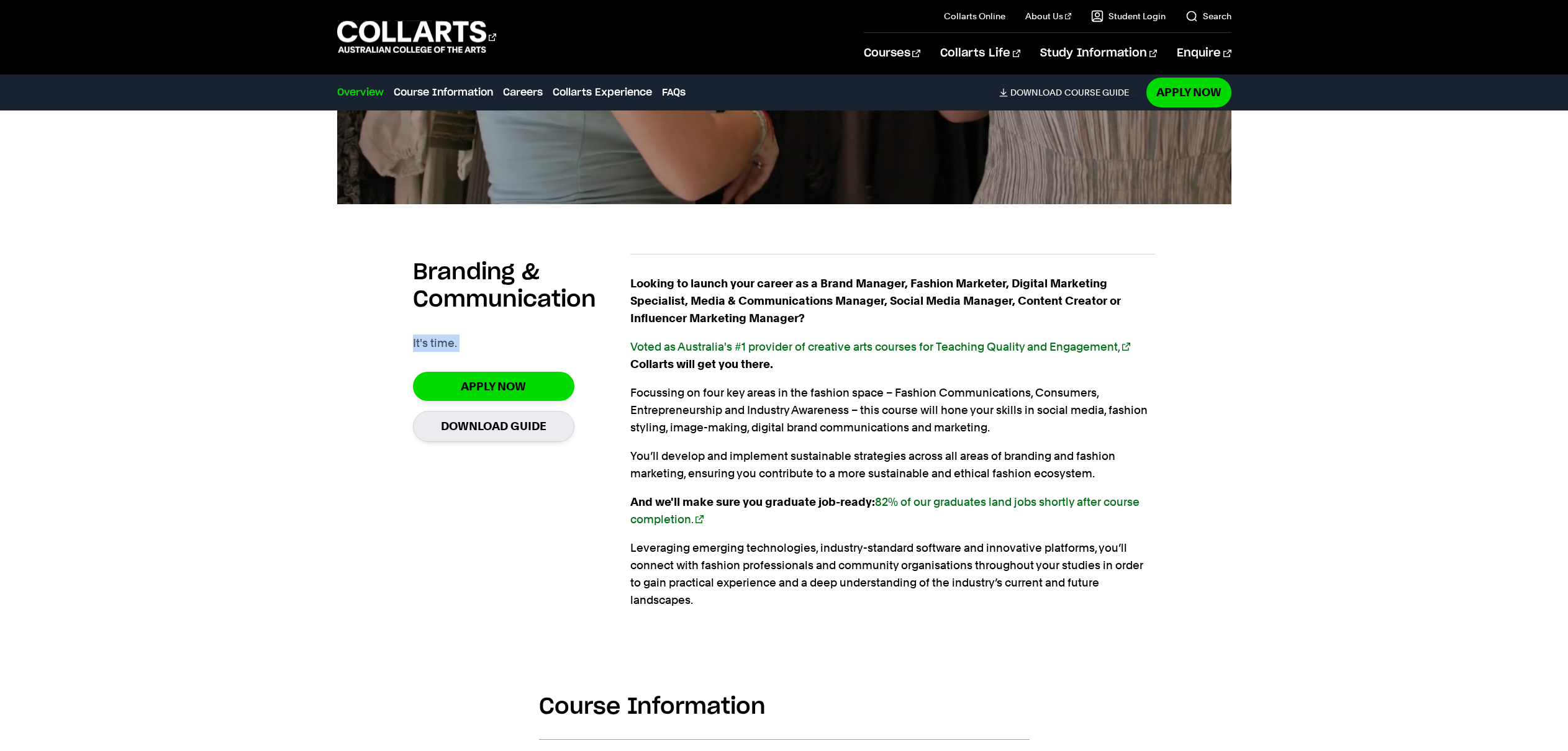
drag, startPoint x: 461, startPoint y: 355, endPoint x: 388, endPoint y: 348, distance: 73.3
click at [385, 348] on div "Branding & Communication It's time. Apply Now Download Guide Looking to launch …" at bounding box center [784, 434] width 894 height 401
copy div "It's time."
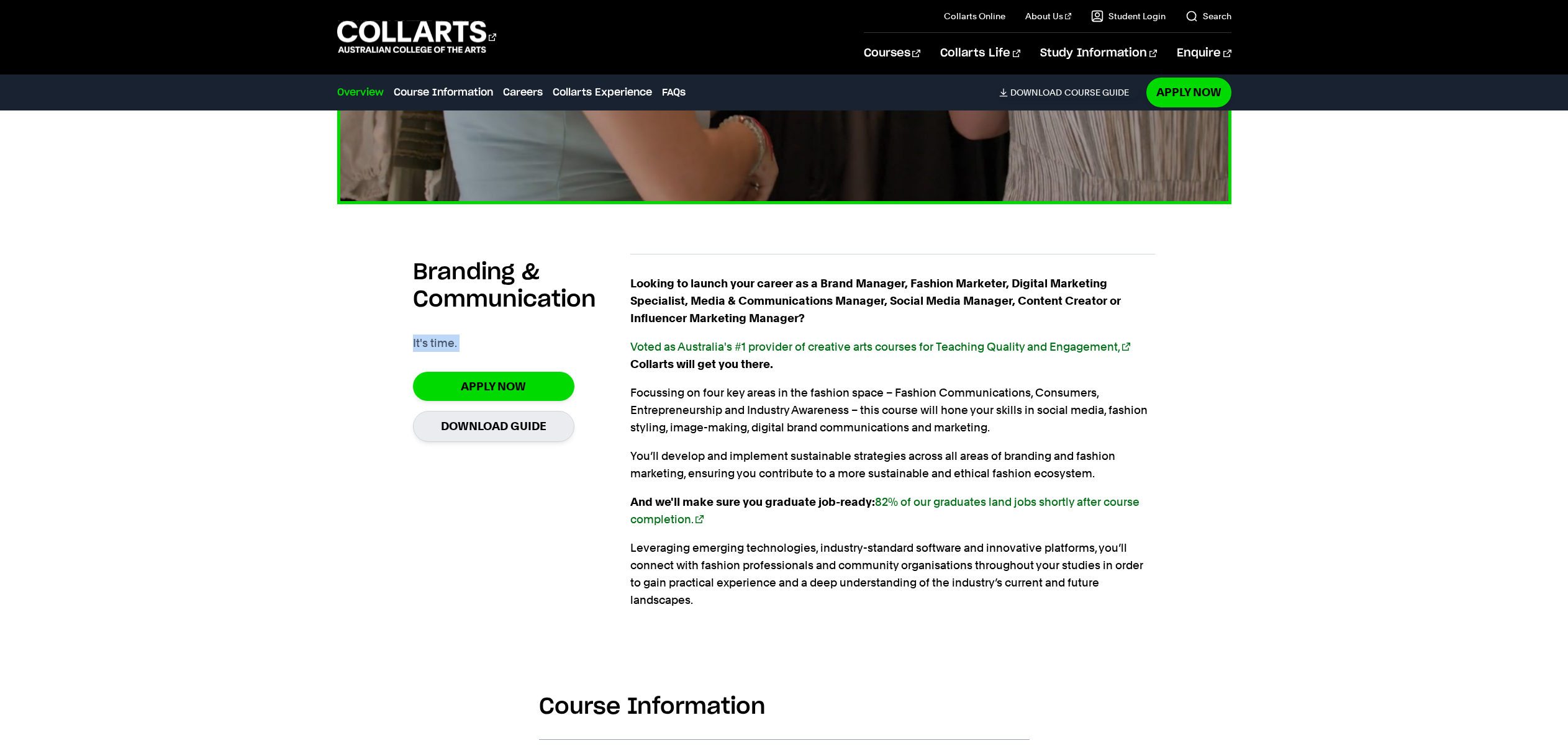
scroll to position [0, 0]
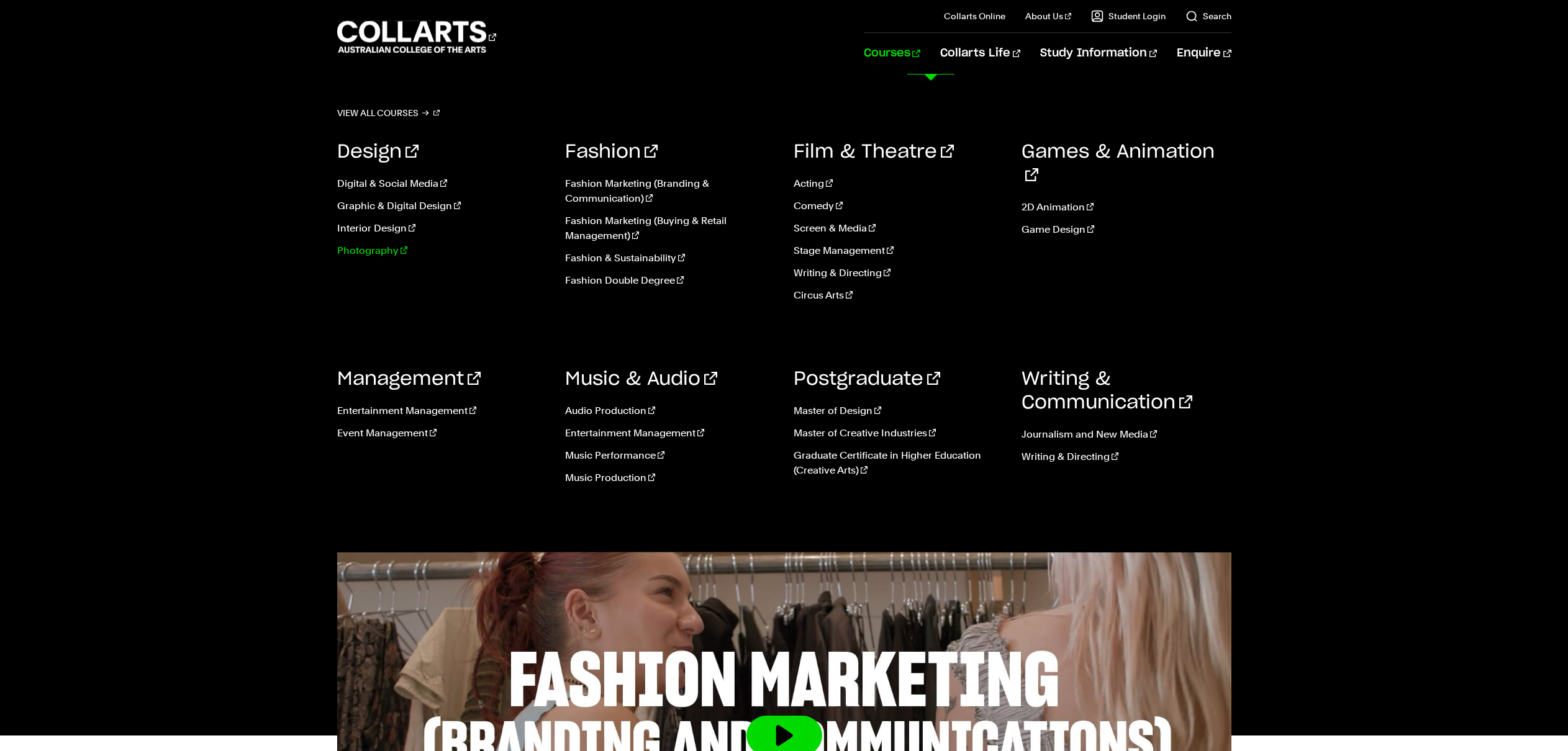
click at [395, 253] on link "Photography" at bounding box center [442, 251] width 210 height 15
